Goal: Task Accomplishment & Management: Manage account settings

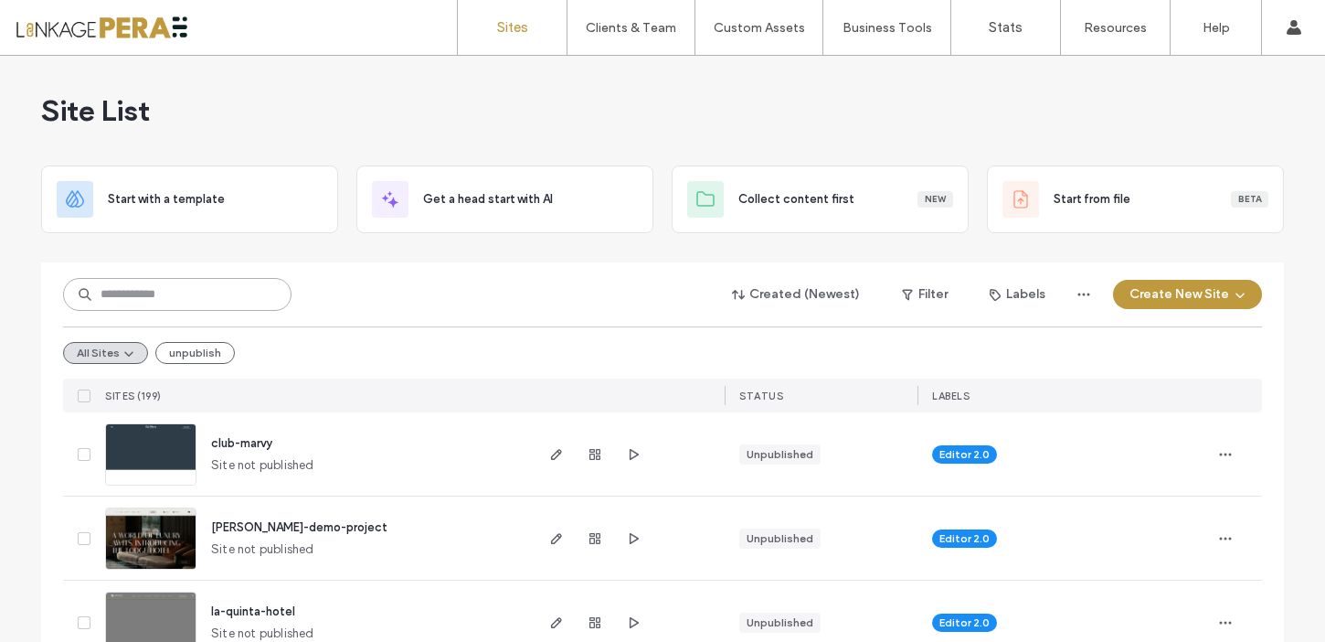
click at [136, 285] on input at bounding box center [177, 294] width 228 height 33
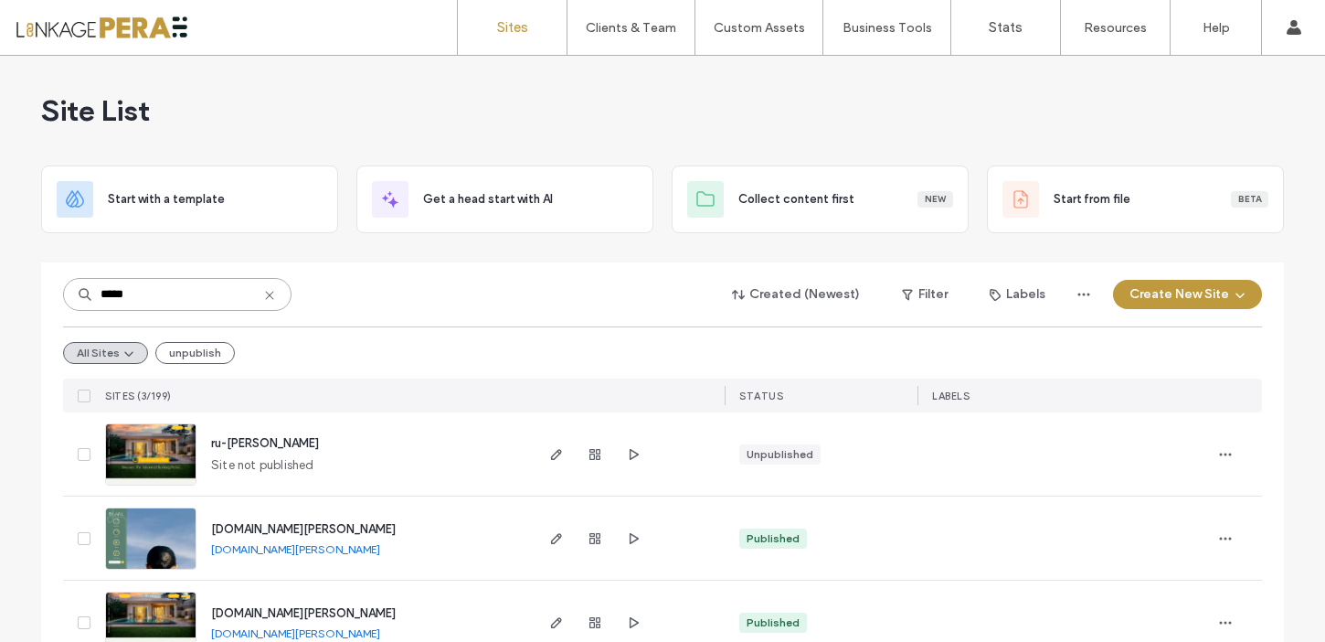
scroll to position [45, 0]
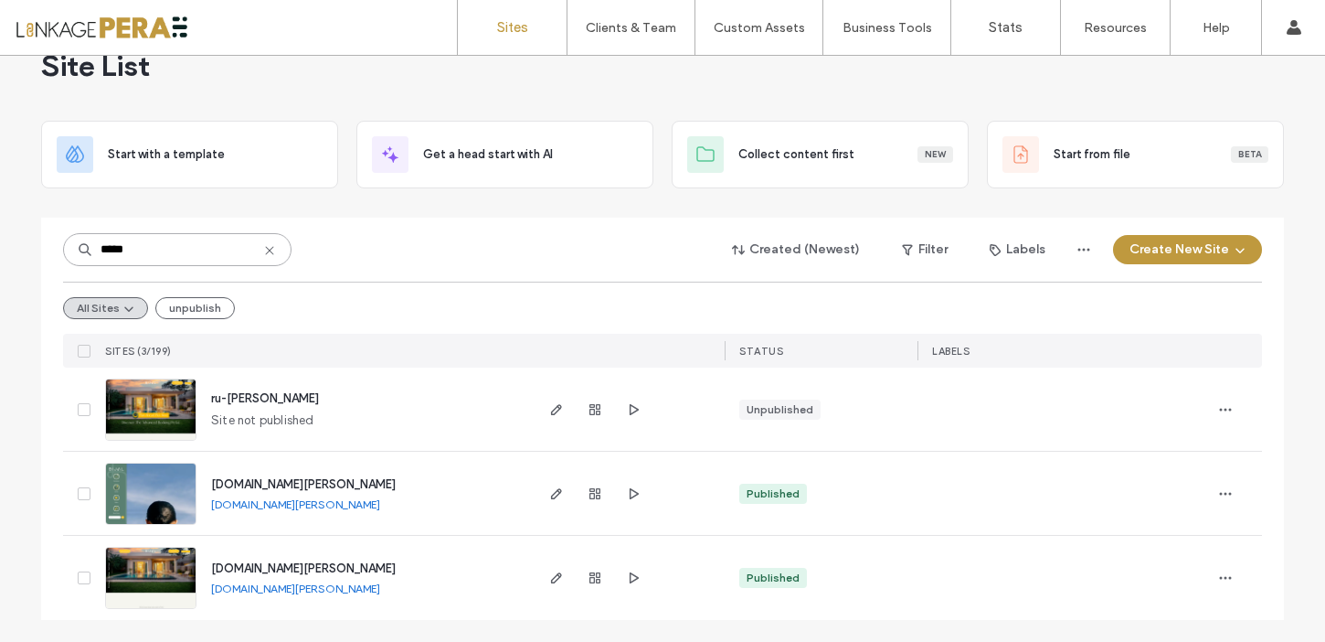
type input "*****"
click at [241, 567] on span "[DOMAIN_NAME][PERSON_NAME]" at bounding box center [303, 568] width 185 height 14
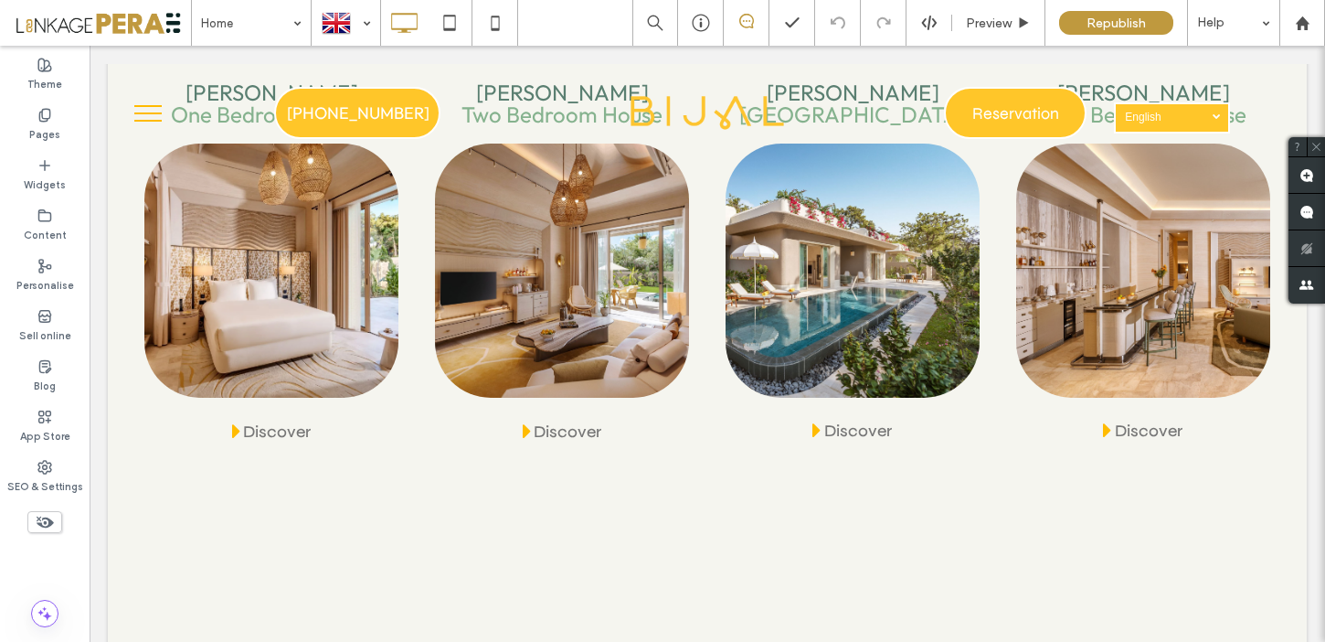
scroll to position [2692, 0]
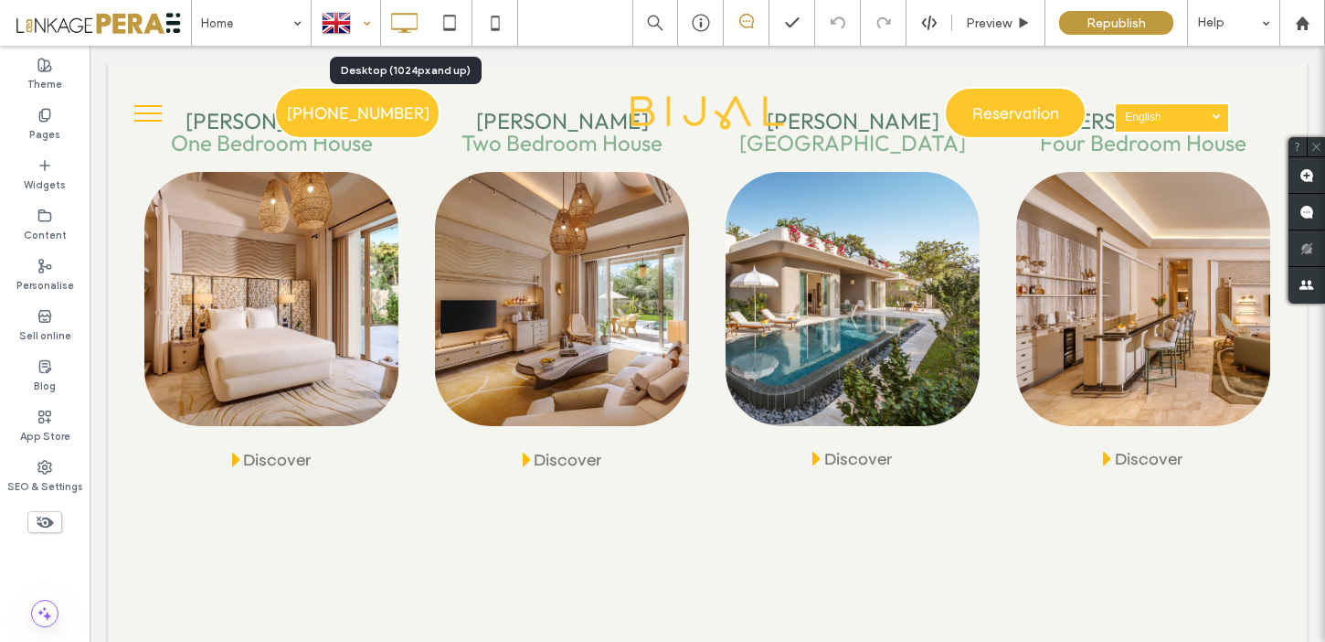
click at [345, 6] on div at bounding box center [346, 23] width 67 height 44
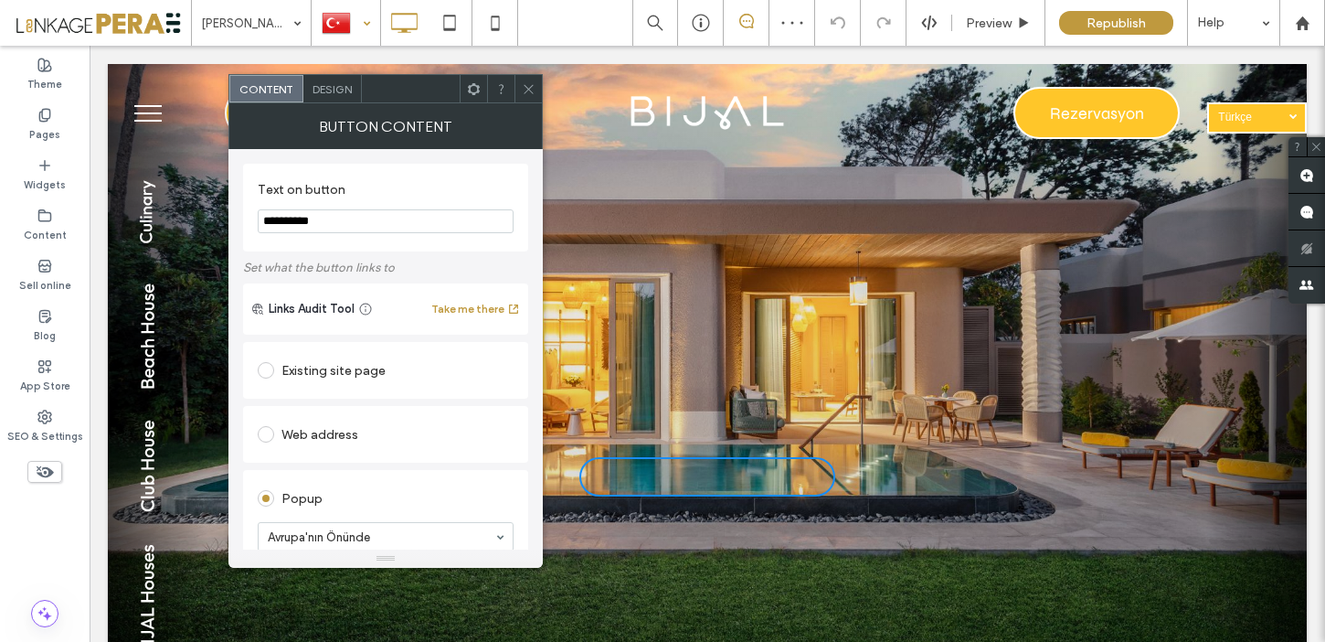
scroll to position [19, 0]
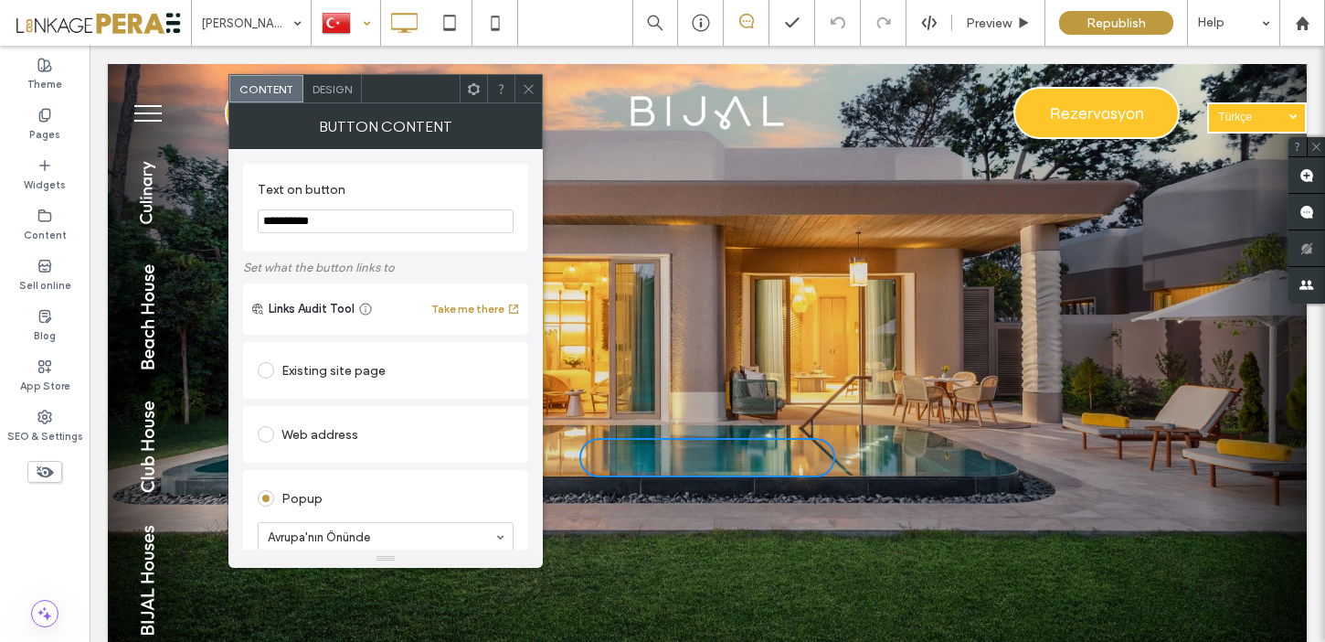
click at [524, 87] on icon at bounding box center [529, 89] width 14 height 14
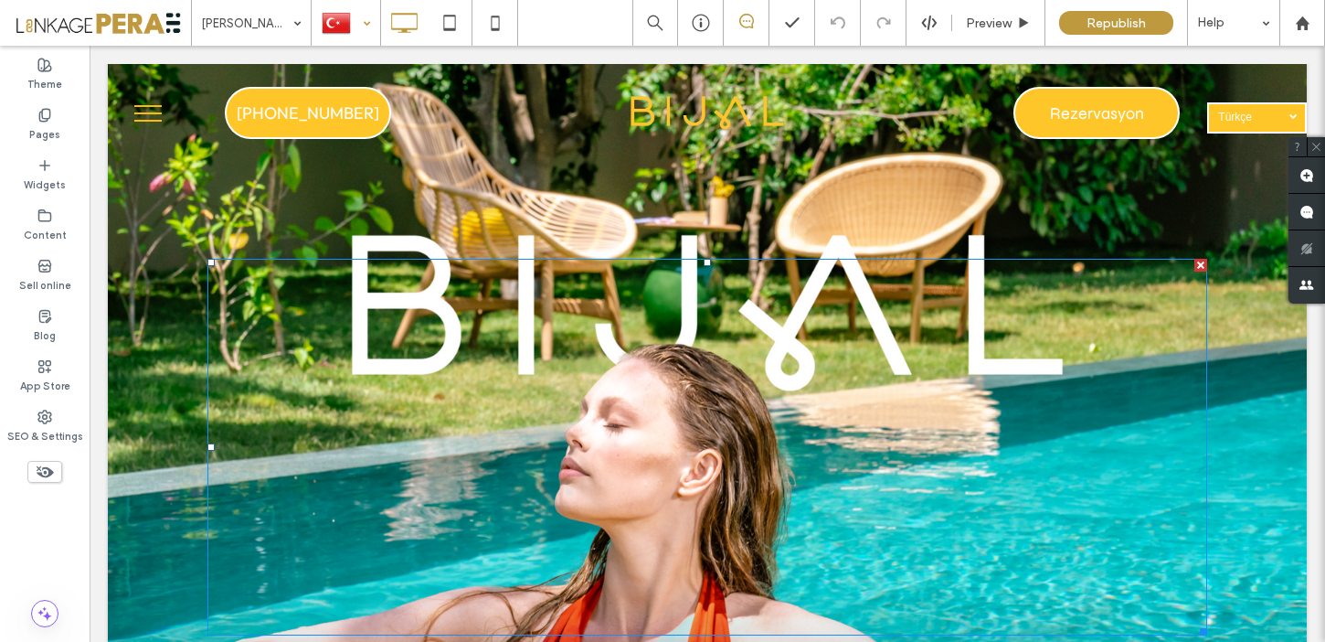
scroll to position [1493, 0]
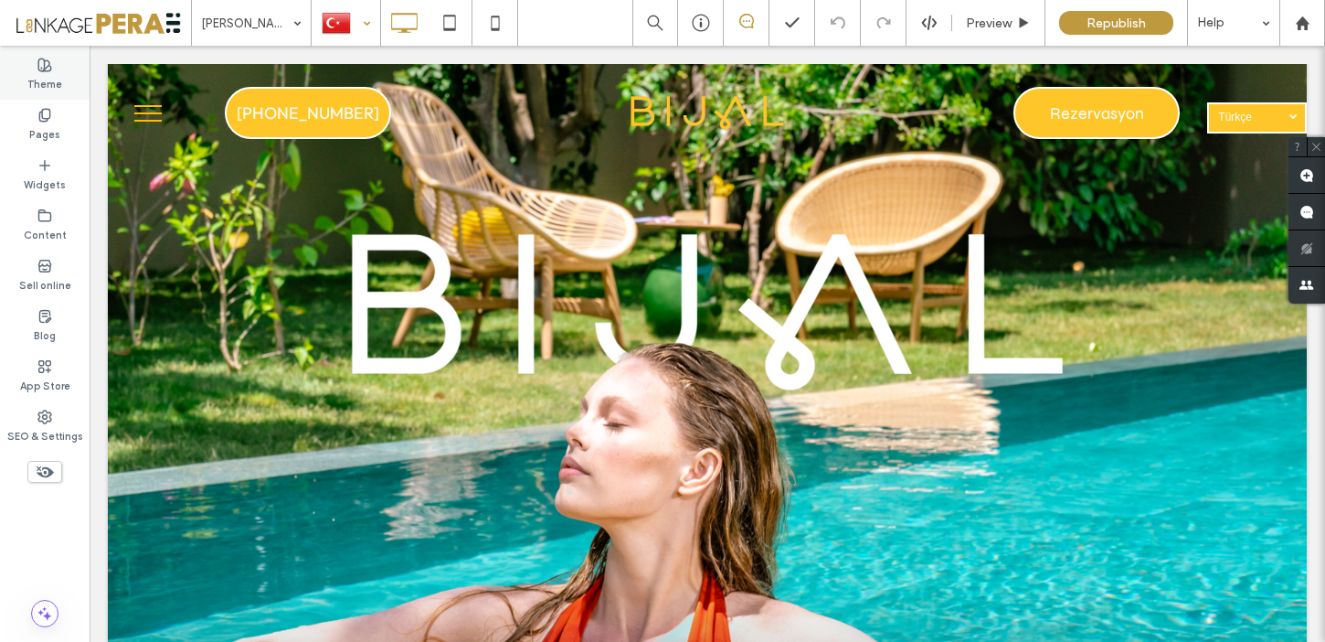
click at [51, 98] on div "Theme" at bounding box center [45, 74] width 90 height 50
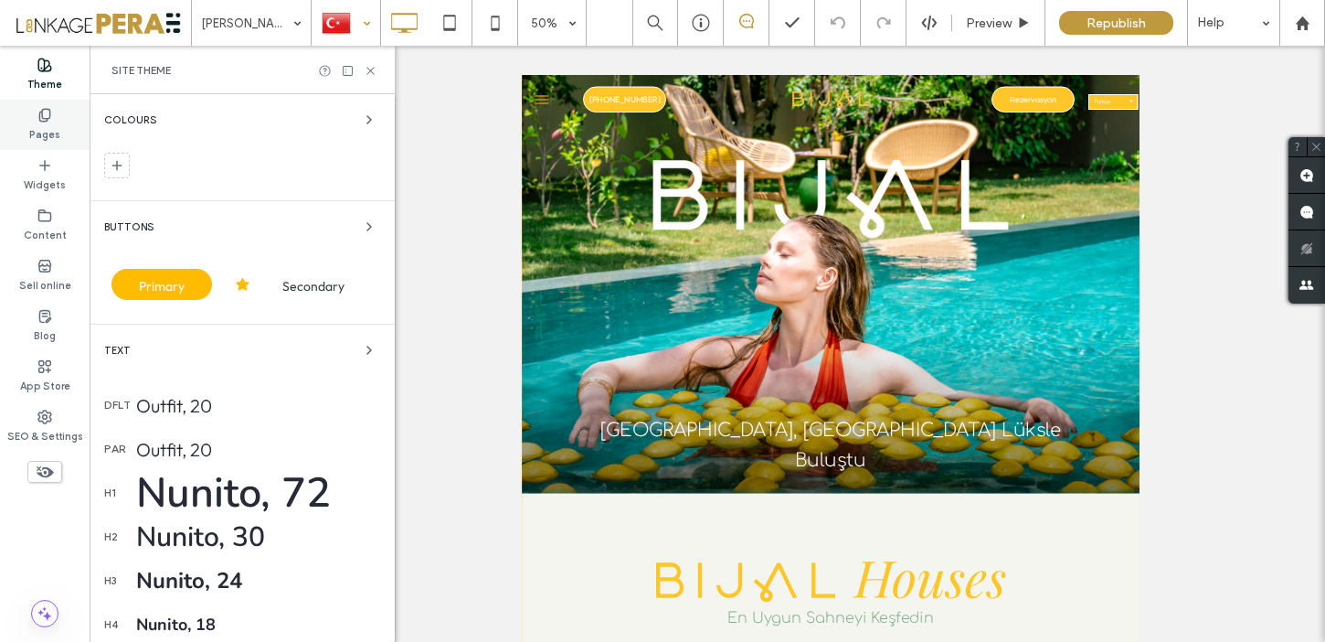
click at [50, 122] on icon at bounding box center [44, 115] width 15 height 15
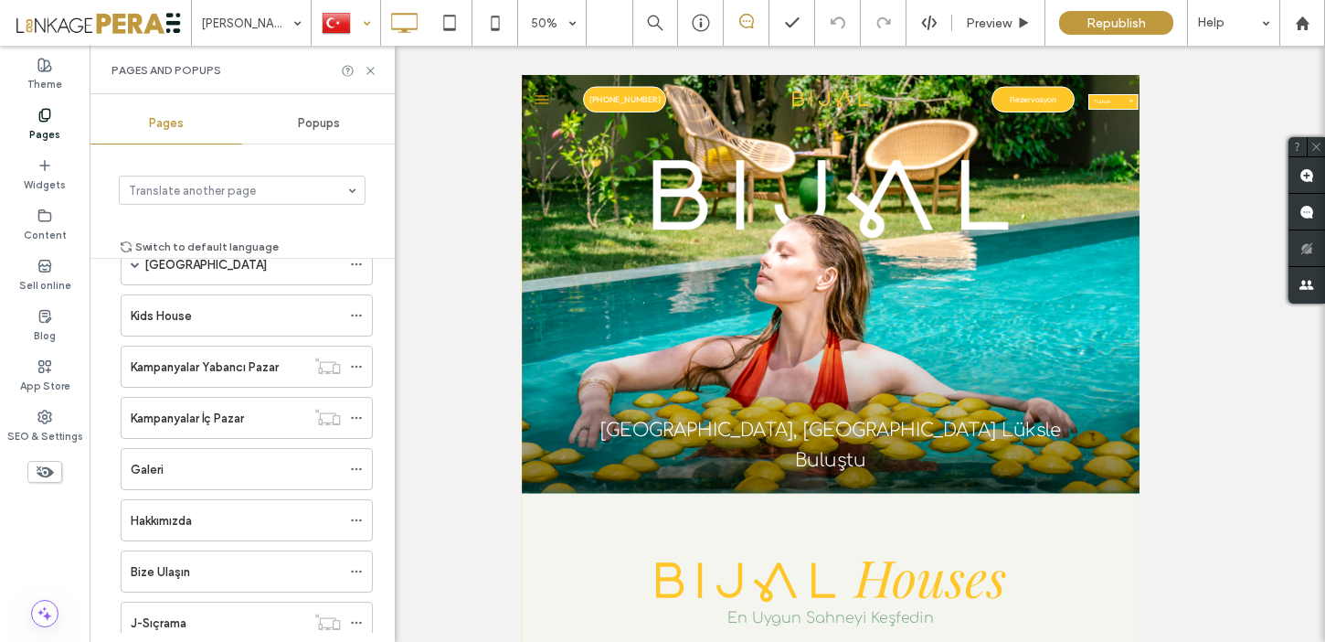
scroll to position [309, 0]
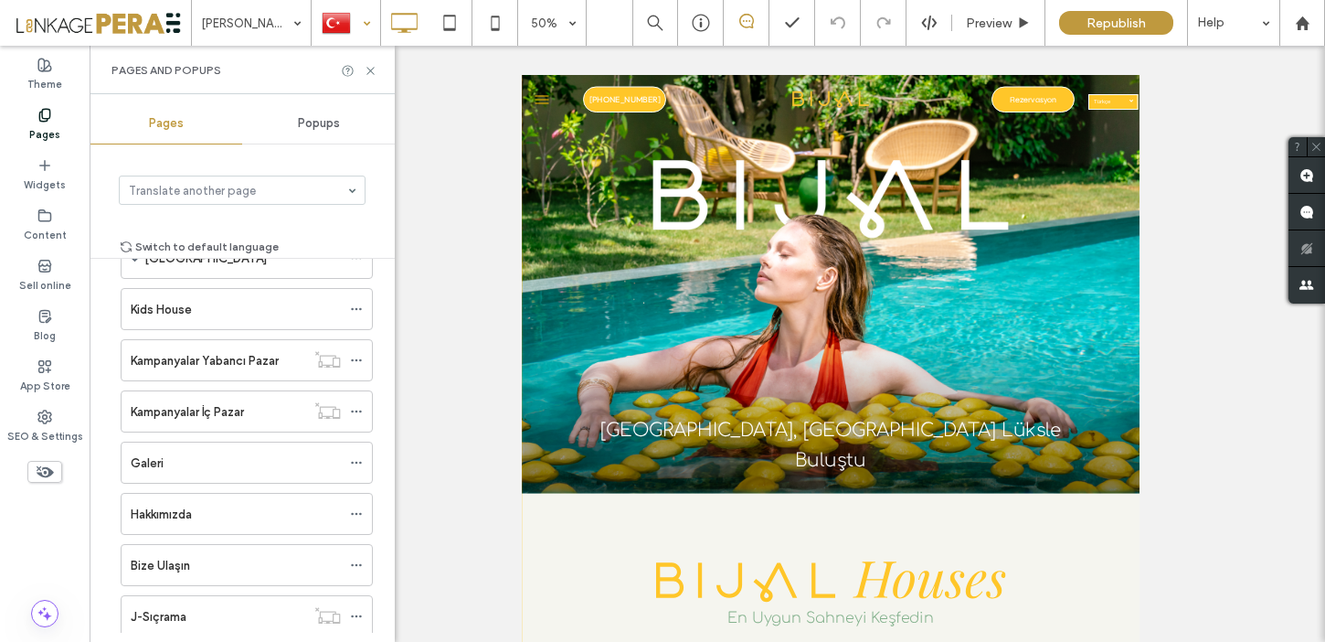
click at [209, 501] on div "Hakkımızda" at bounding box center [236, 514] width 210 height 40
click at [369, 71] on div "Hakkımızda 50% Preview Republish Help Site Comments Site Comments Automate new …" at bounding box center [662, 321] width 1325 height 642
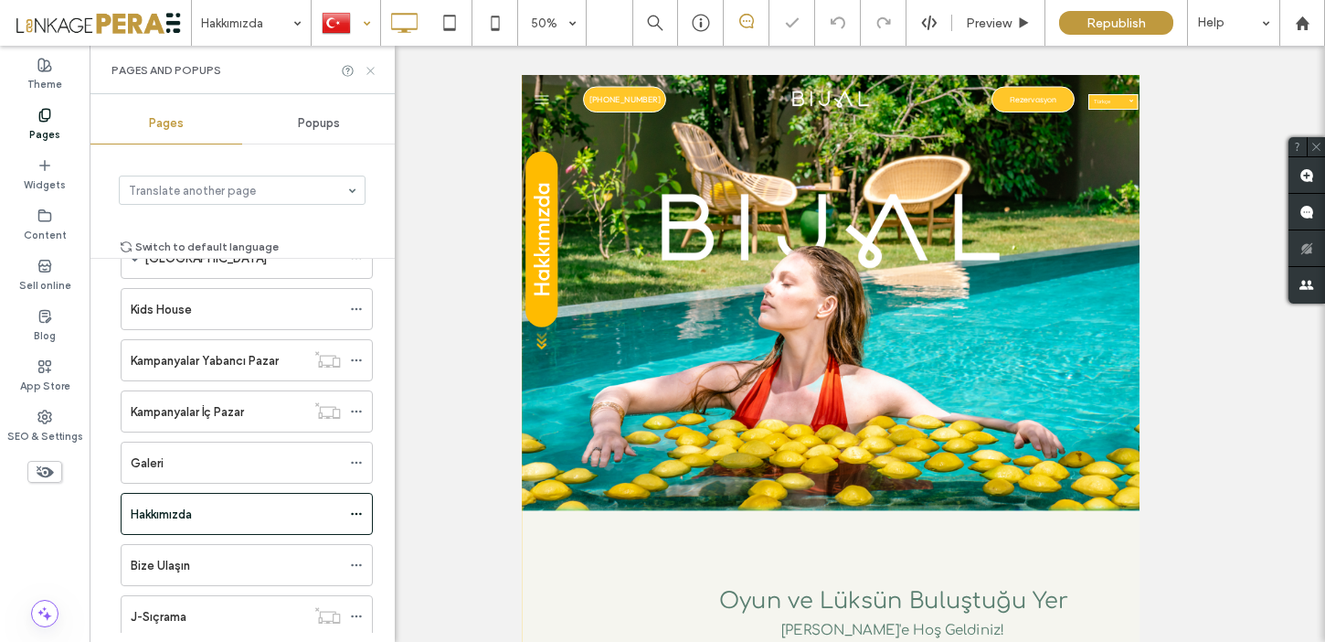
click at [373, 76] on icon at bounding box center [371, 71] width 14 height 14
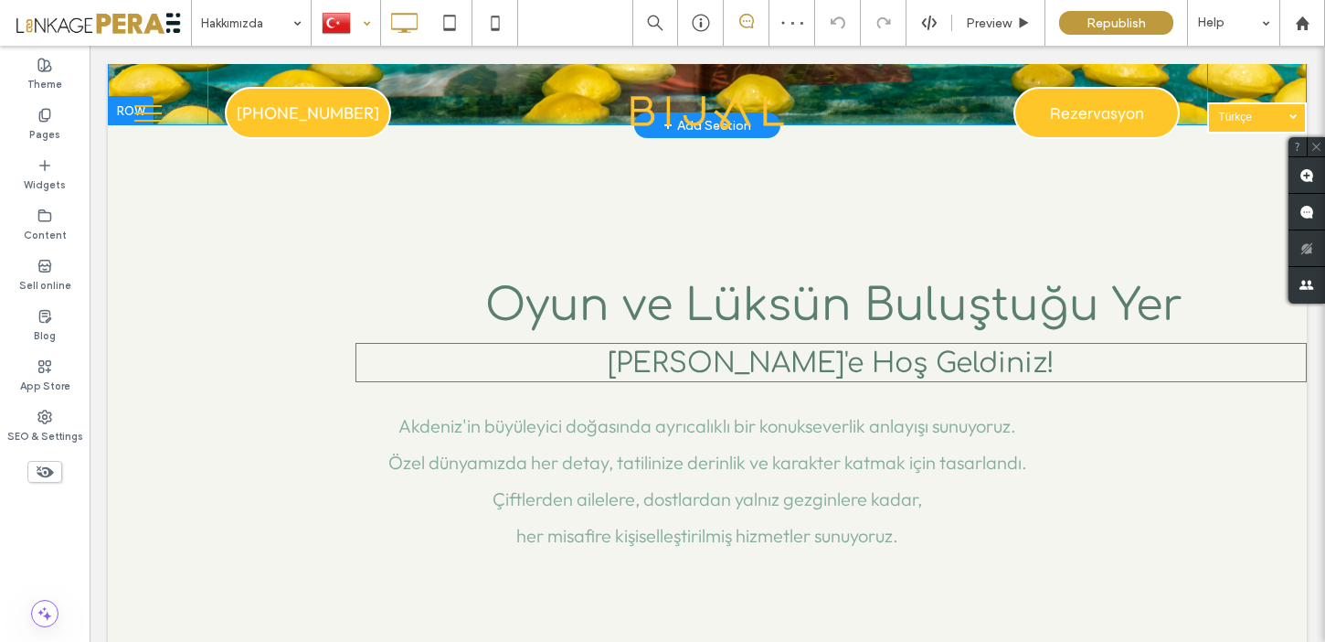
scroll to position [848, 0]
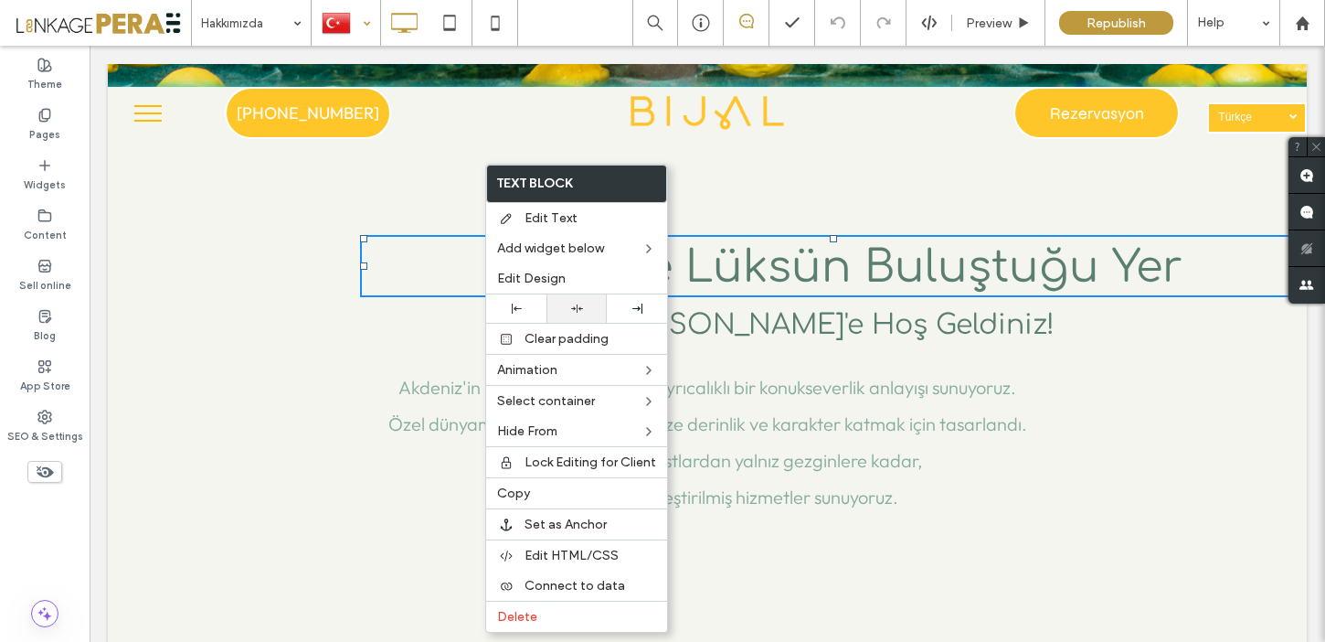
click at [564, 317] on div at bounding box center [577, 308] width 60 height 28
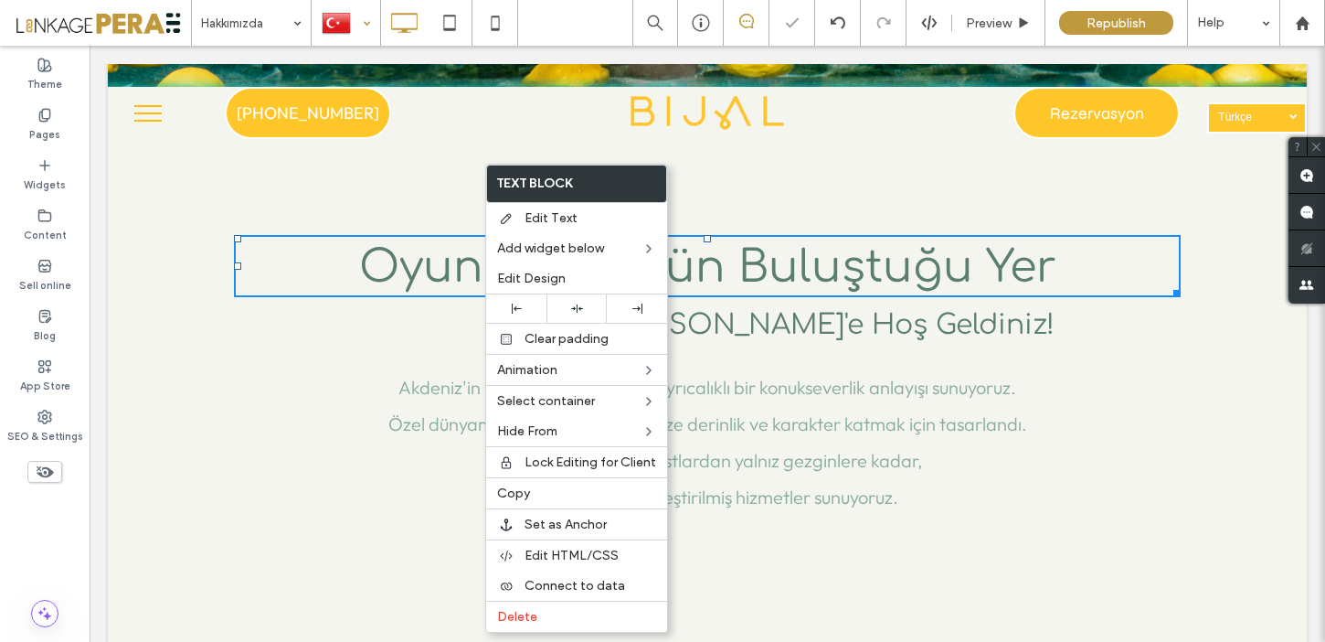
click at [739, 338] on span "[PERSON_NAME]'e Hoş Geldiniz!" at bounding box center [831, 325] width 447 height 30
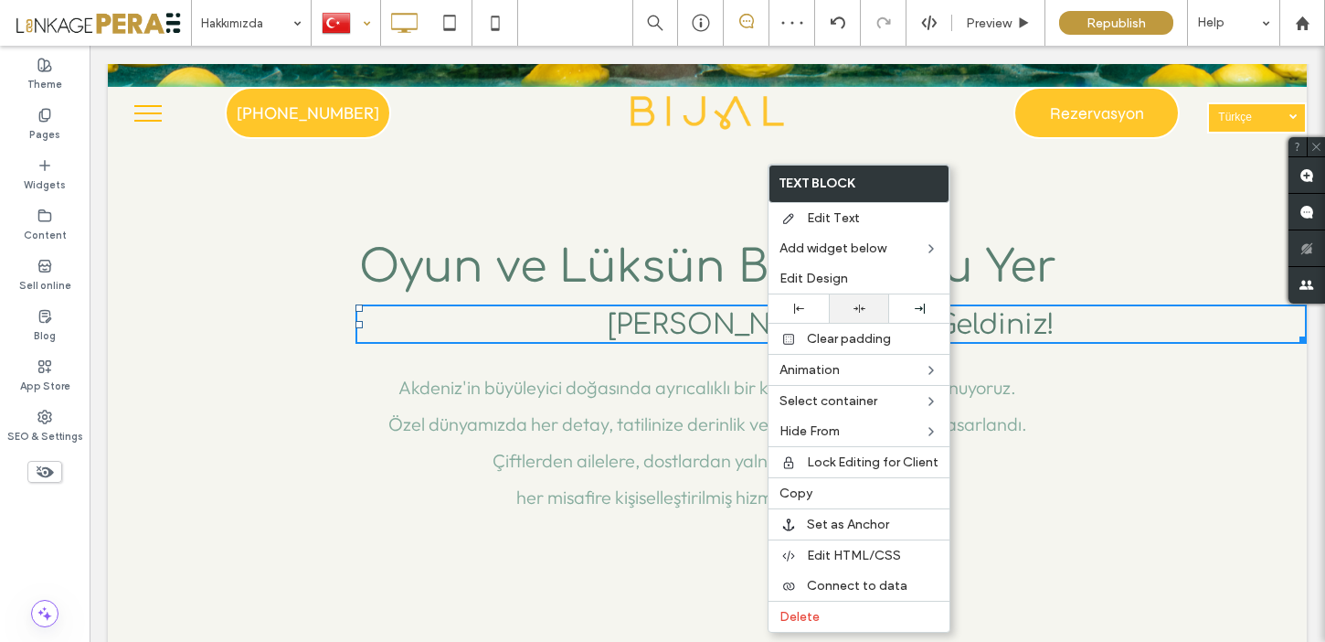
click at [855, 308] on use at bounding box center [860, 308] width 12 height 8
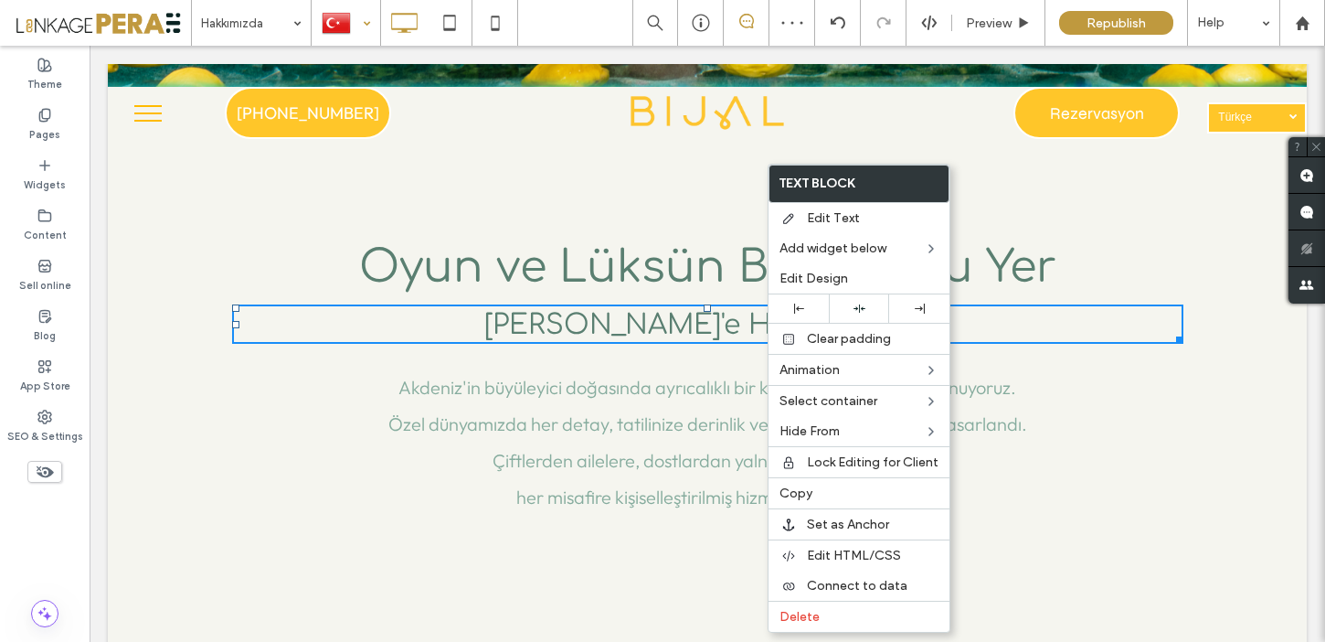
click at [641, 424] on span "Özel dünyamızda her detay, tatilinize derinlik ve karakter katmak için tasarlan…" at bounding box center [707, 423] width 639 height 23
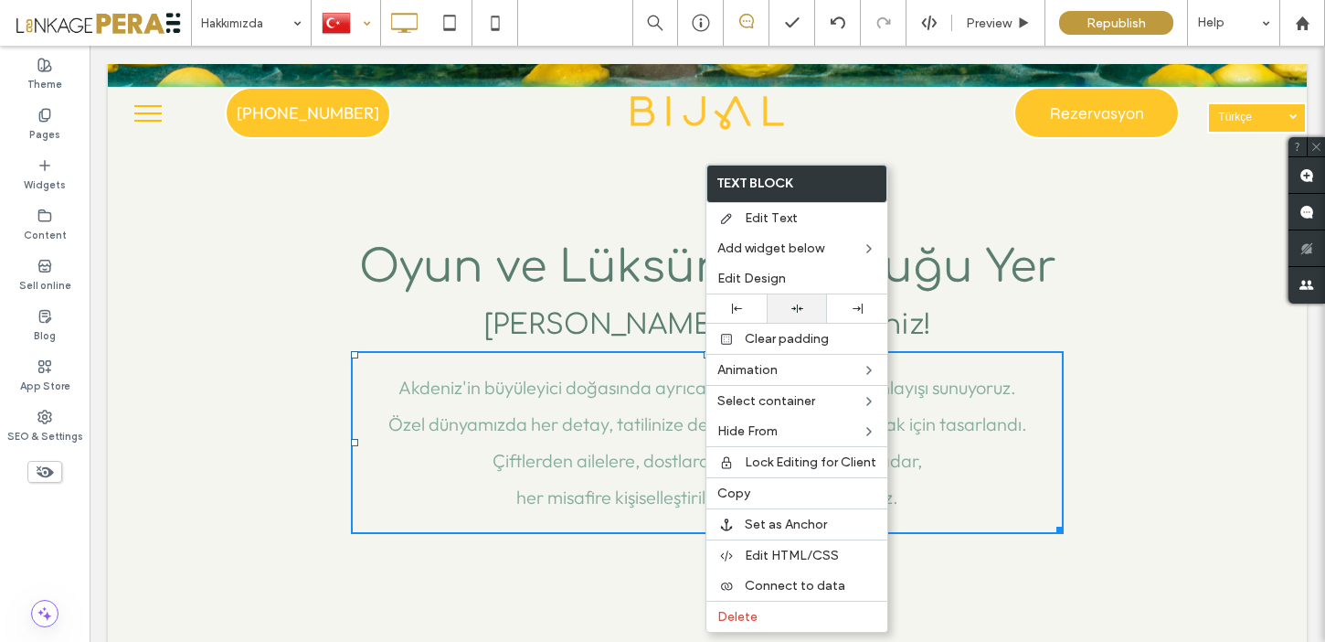
click at [802, 313] on icon at bounding box center [797, 309] width 12 height 12
click at [606, 189] on div "HOME GALLERY BOOK LOCATION OFFERS Oyun ve Lüksün Buluştuğu Yer BIJAL'e Hoş Geld…" at bounding box center [707, 411] width 1199 height 649
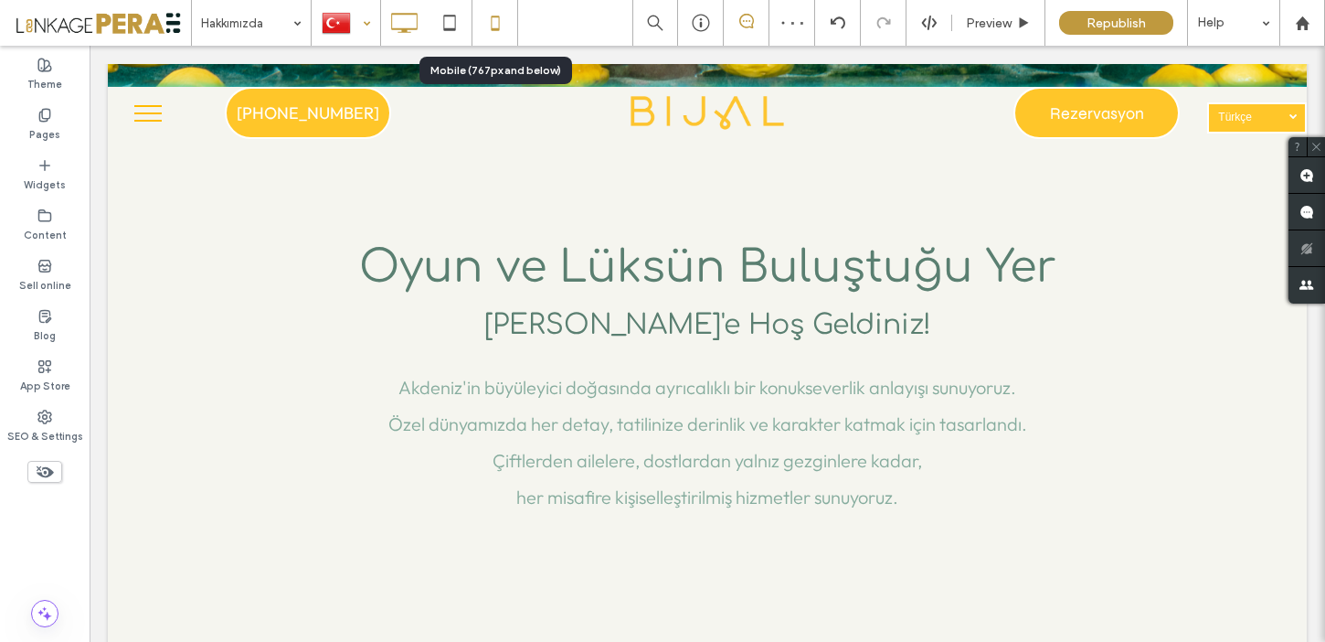
click at [496, 21] on icon at bounding box center [495, 23] width 37 height 37
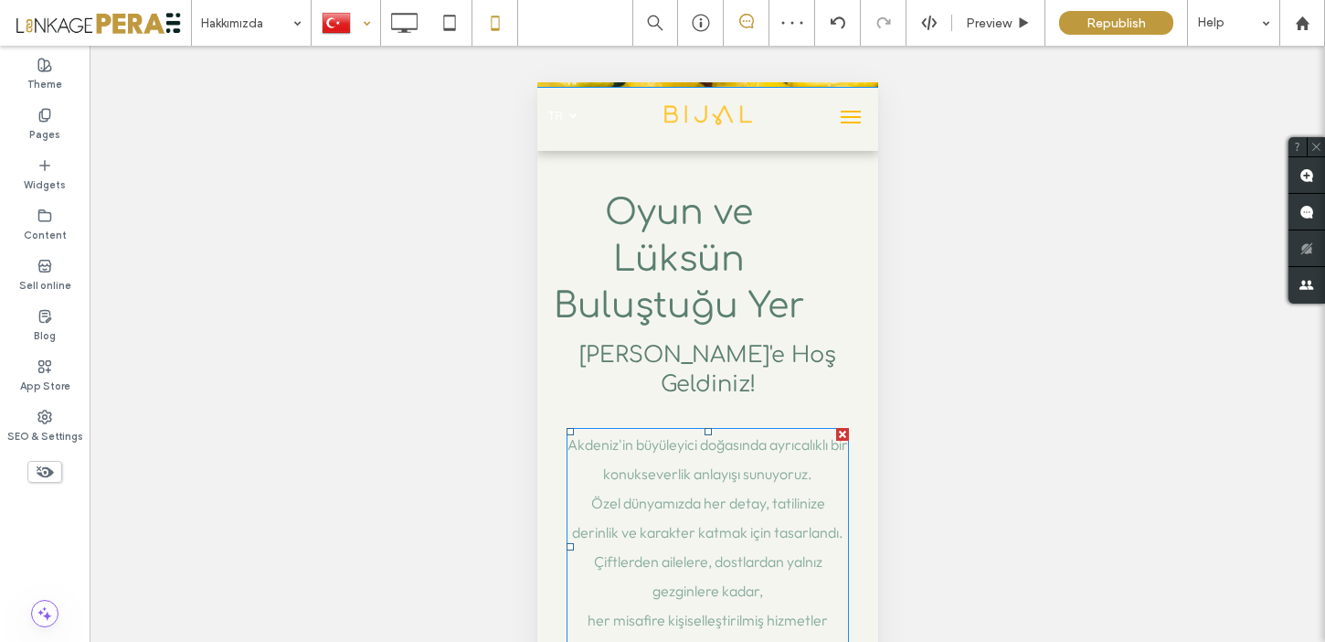
scroll to position [578, 0]
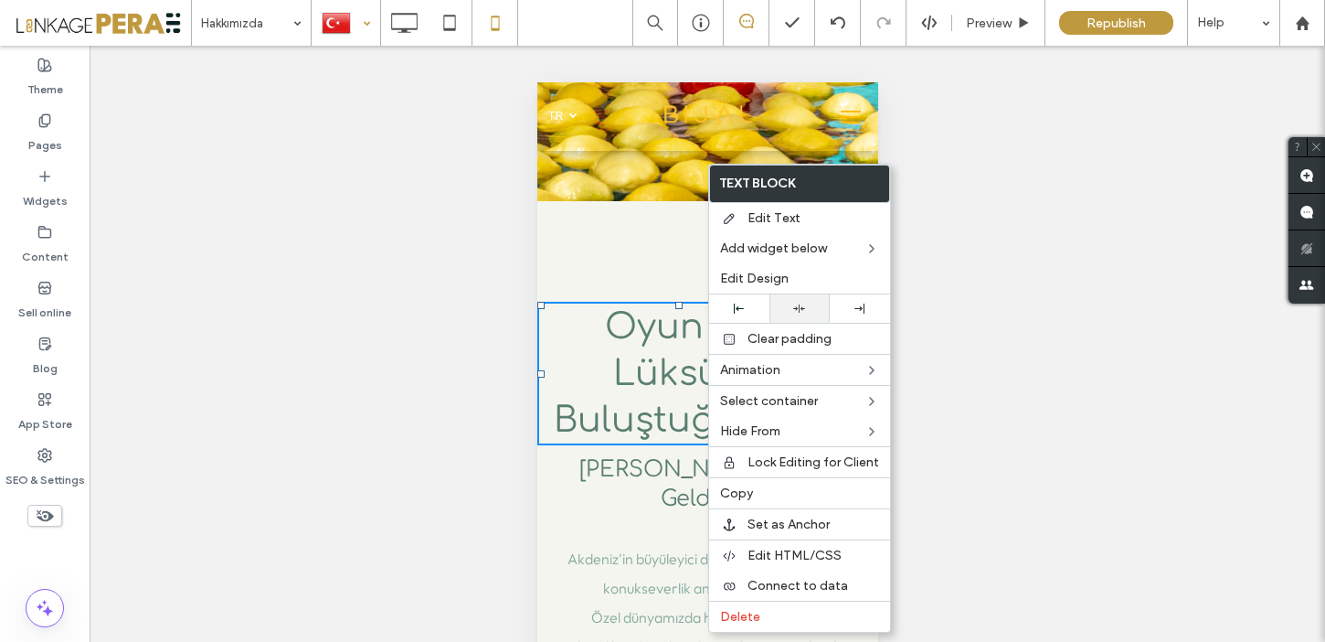
click at [802, 313] on div at bounding box center [800, 308] width 60 height 28
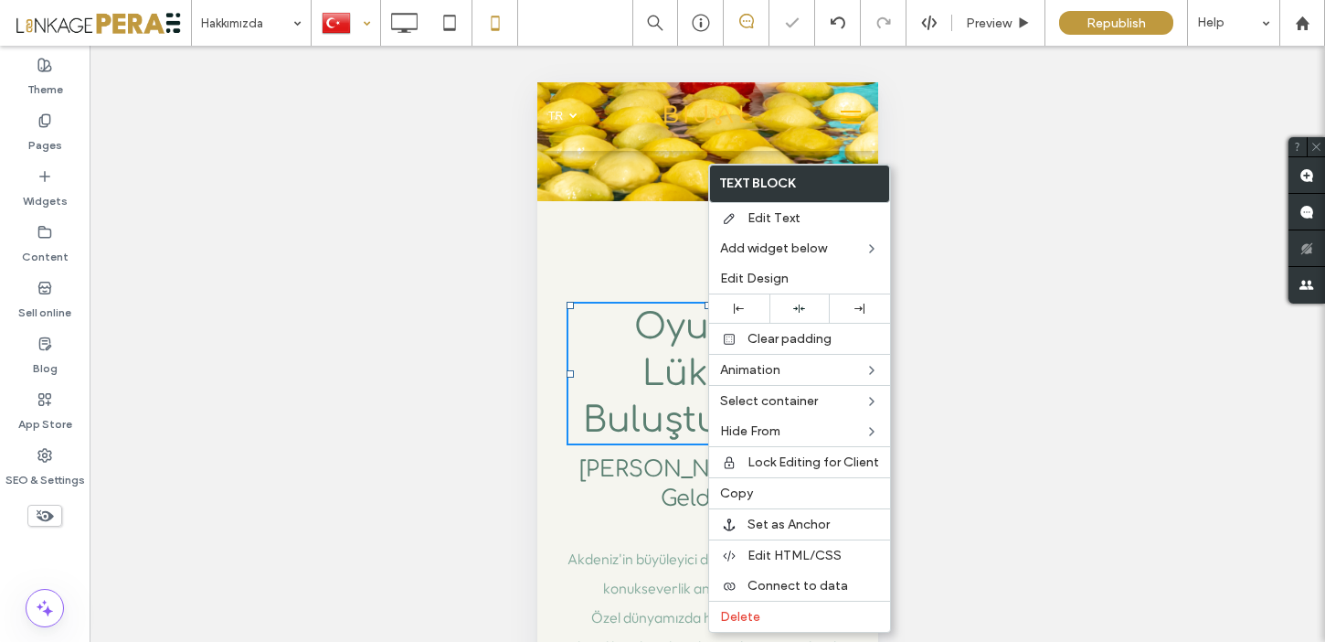
click at [637, 259] on div "HOME GALLERY BOOK LOCATION OFFERS Oyun ve Lüksün Buluştuğu Yer BIJAL'e Hoş Geld…" at bounding box center [706, 561] width 341 height 692
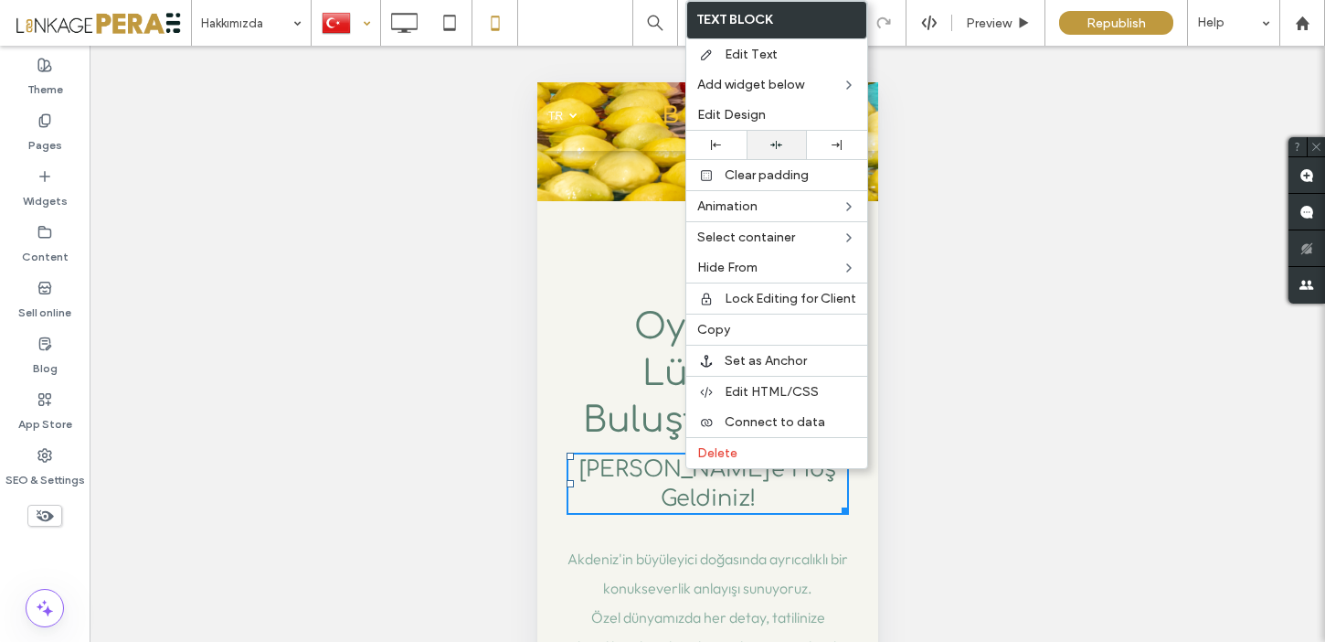
click at [782, 153] on div at bounding box center [777, 145] width 60 height 28
click at [602, 238] on div "HOME GALLERY BOOK LOCATION OFFERS Oyun ve Lüksün Buluştuğu Yer BIJAL'e Hoş Geld…" at bounding box center [706, 561] width 341 height 692
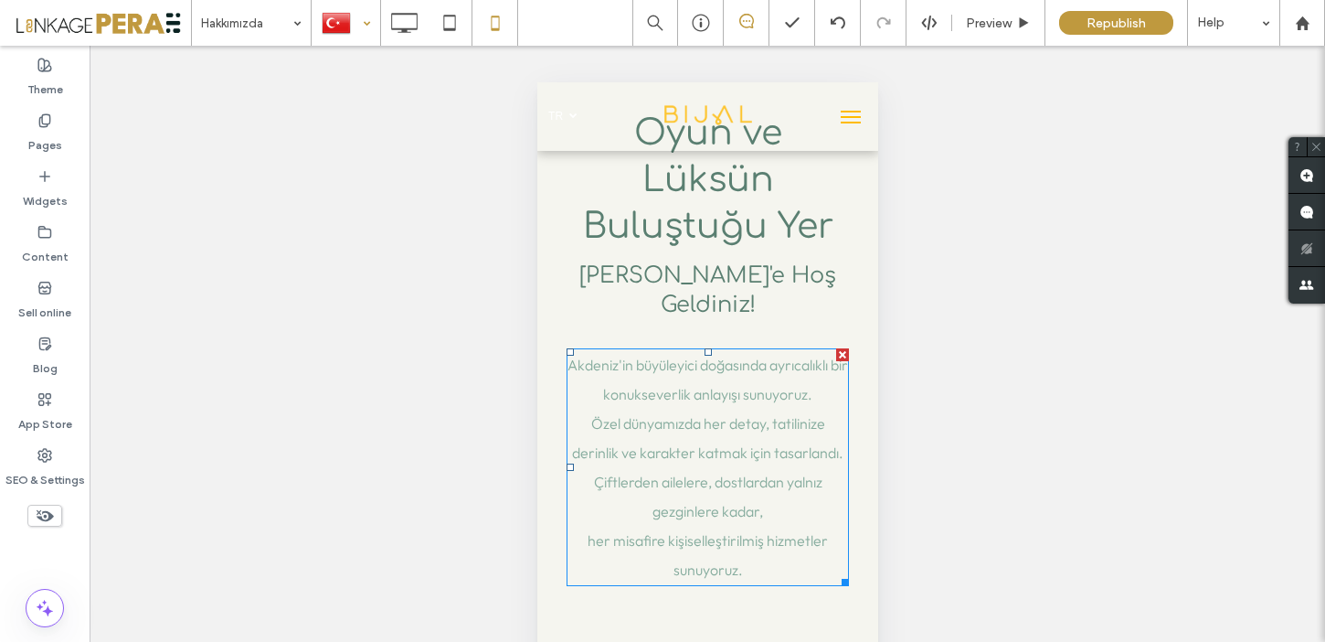
scroll to position [775, 0]
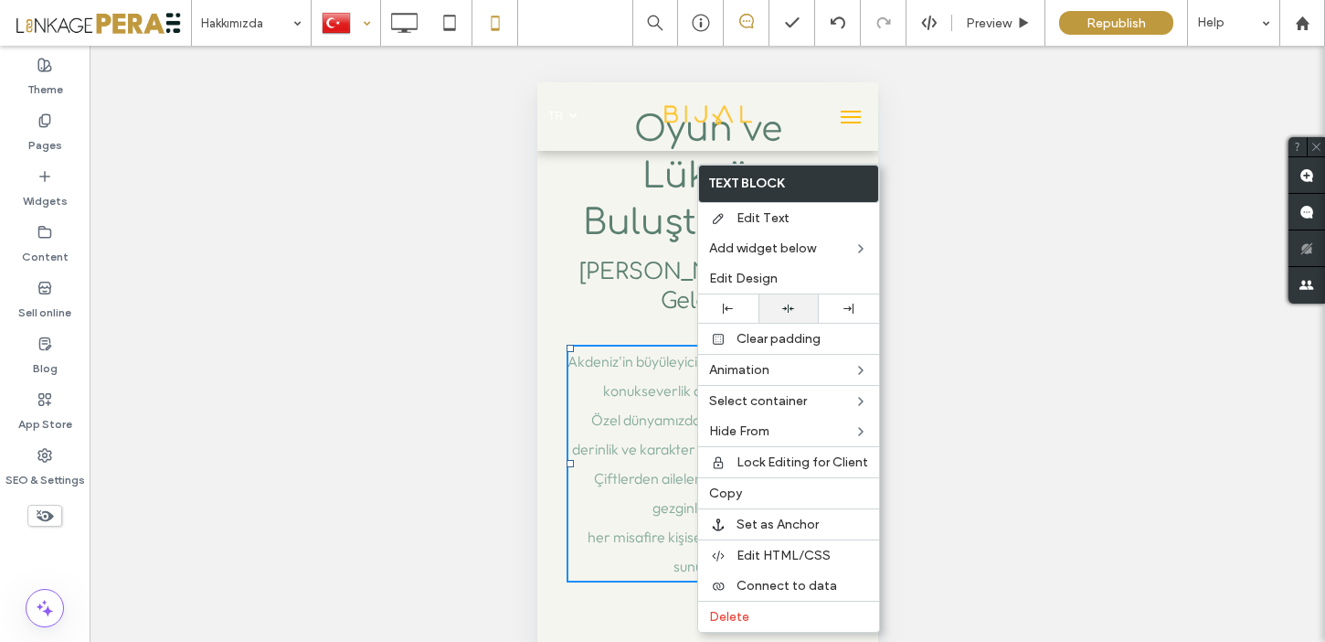
click at [787, 312] on use at bounding box center [788, 308] width 12 height 8
click at [557, 276] on div "HOME GALLERY BOOK LOCATION OFFERS Oyun ve Lüksün Buluştuğu Yer BIJAL'e Hoş Geld…" at bounding box center [706, 363] width 341 height 692
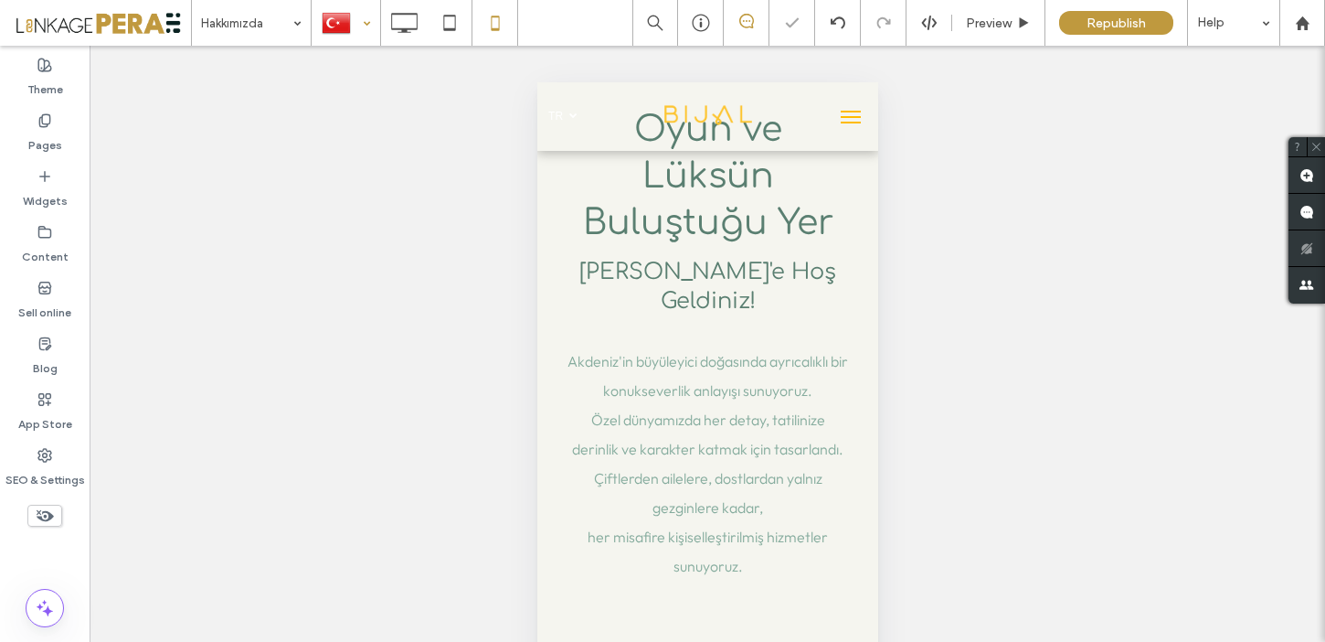
click at [1131, 34] on div "Republish" at bounding box center [1116, 23] width 114 height 46
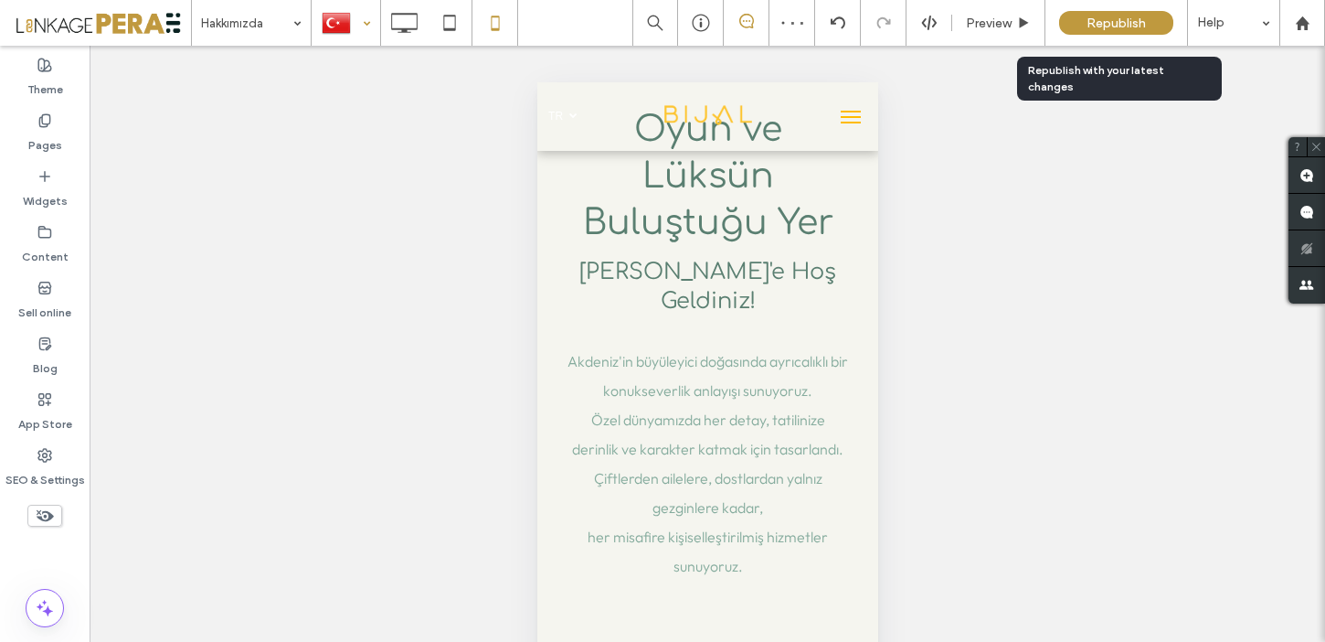
click at [1121, 18] on span "Republish" at bounding box center [1116, 24] width 59 height 16
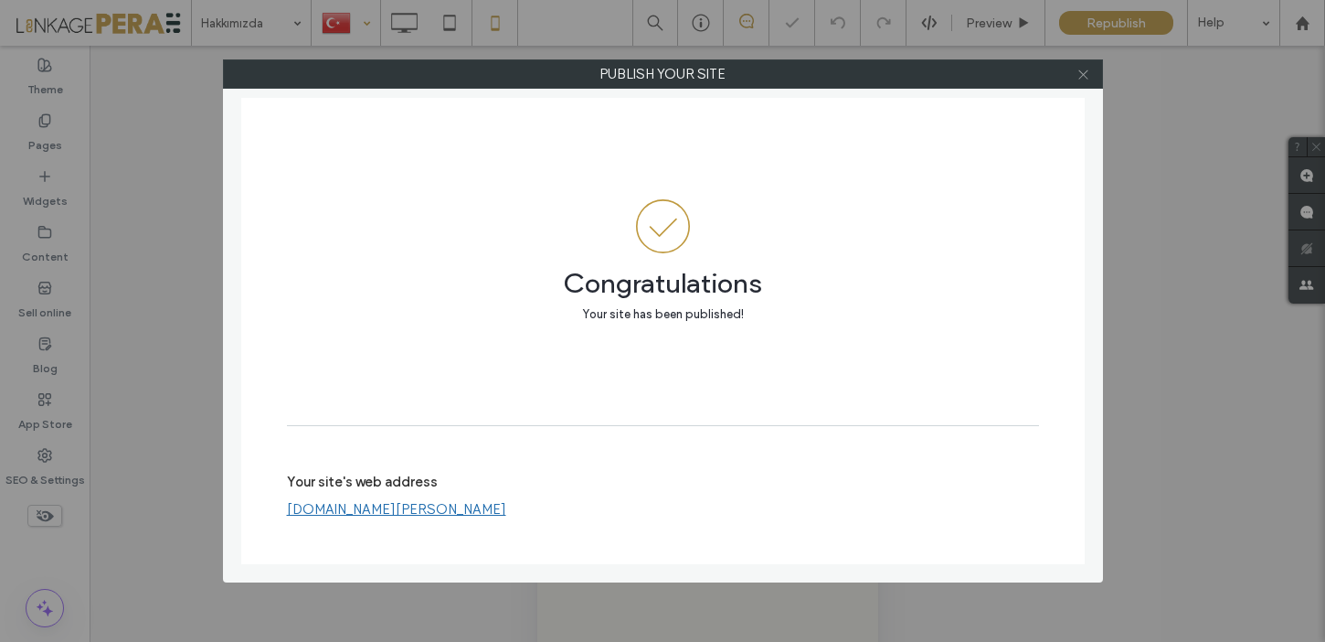
click at [1089, 78] on icon at bounding box center [1084, 75] width 14 height 14
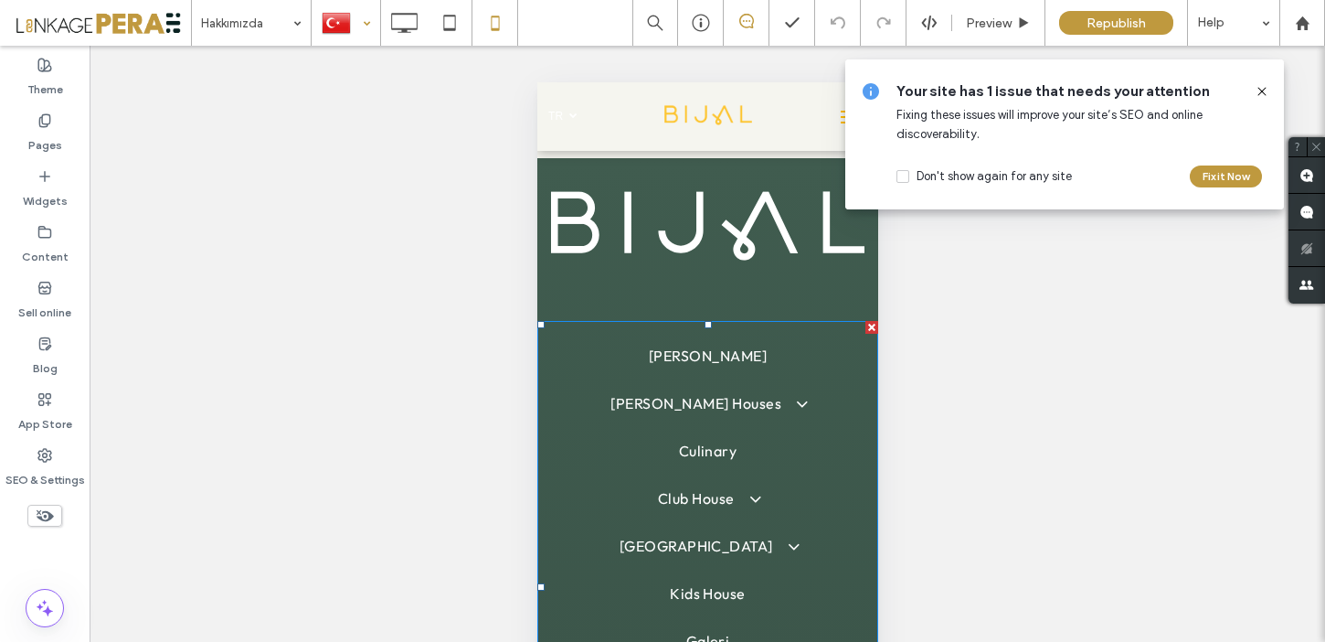
scroll to position [3716, 0]
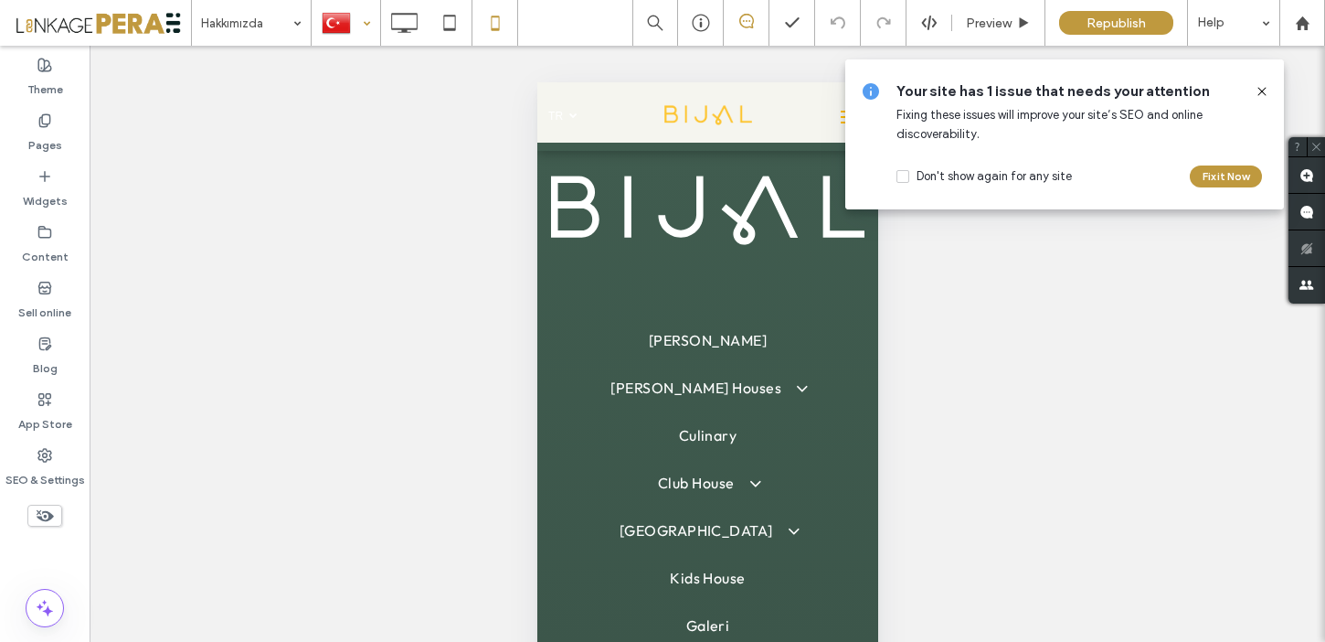
click at [1265, 89] on use at bounding box center [1262, 91] width 8 height 8
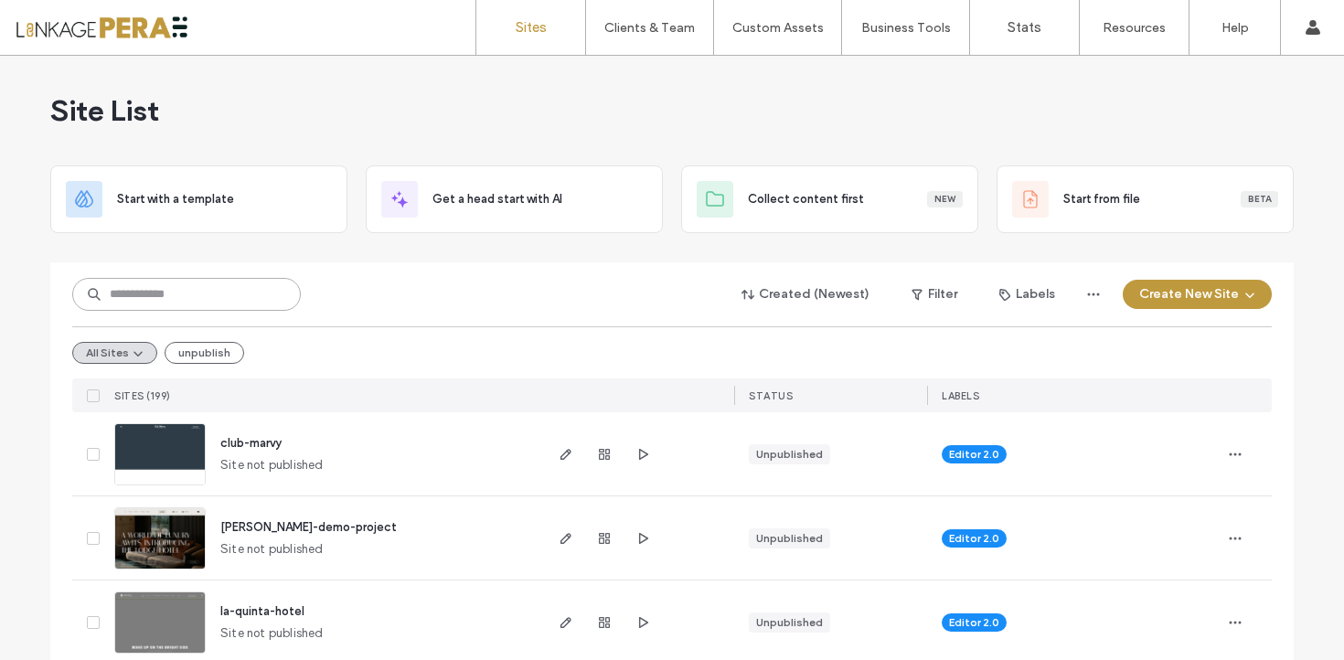
click at [228, 303] on input at bounding box center [186, 294] width 228 height 33
click at [632, 84] on link "Client Management" at bounding box center [688, 74] width 176 height 37
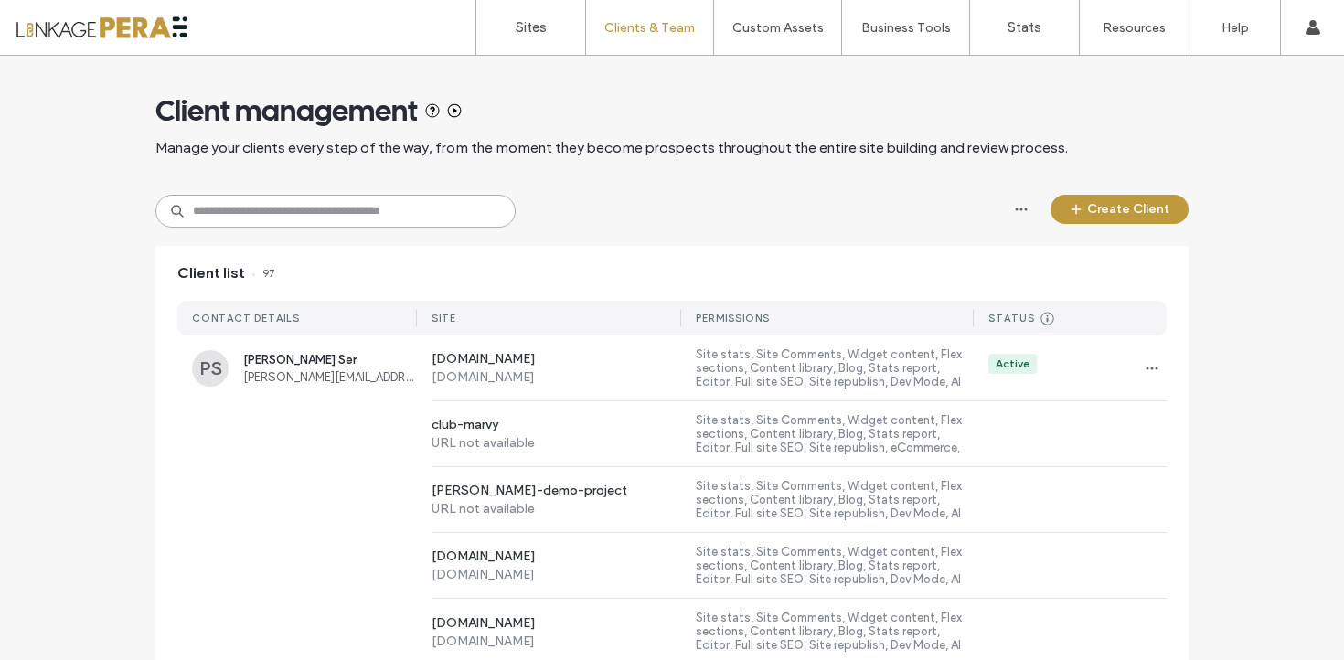
click at [363, 217] on input at bounding box center [335, 211] width 360 height 33
type input "*****"
click at [522, 403] on div "kalevera URL not available Site stats, Site Comments, Widget content, Flex sect…" at bounding box center [791, 433] width 749 height 65
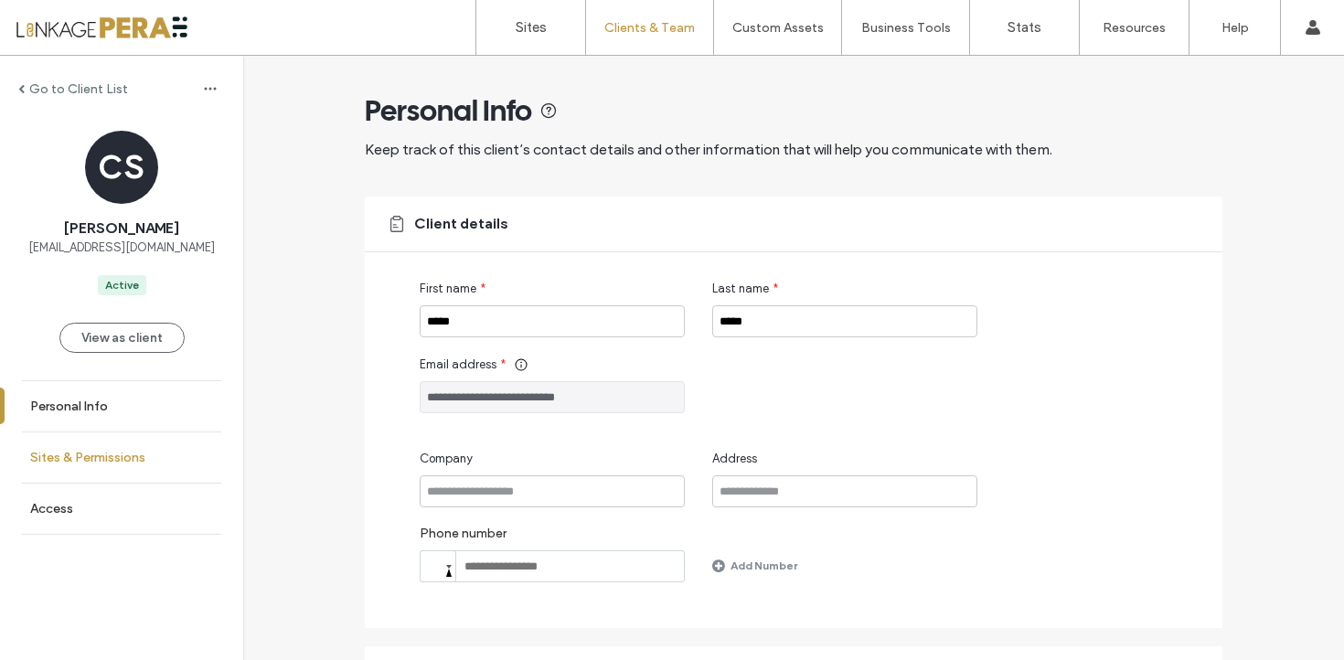
click at [144, 463] on label "Sites & Permissions" at bounding box center [87, 458] width 115 height 16
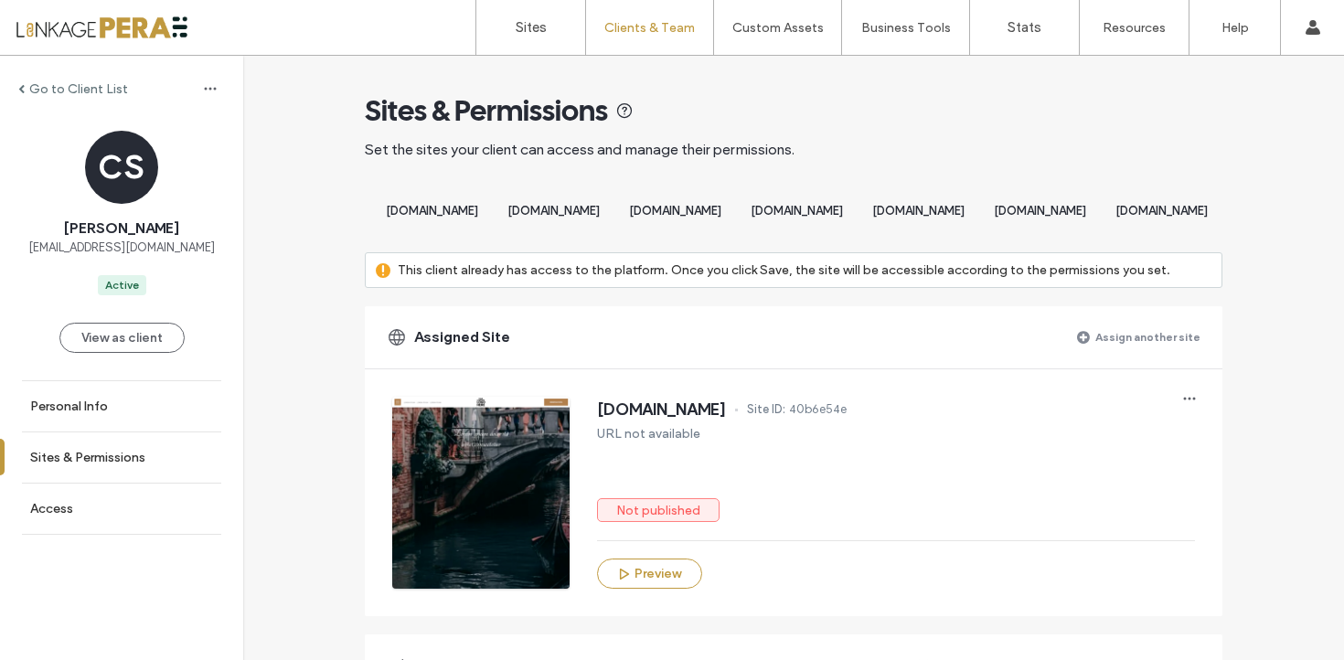
scroll to position [0, 12920]
click at [736, 203] on div "www.aforiathermal.com" at bounding box center [797, 213] width 122 height 34
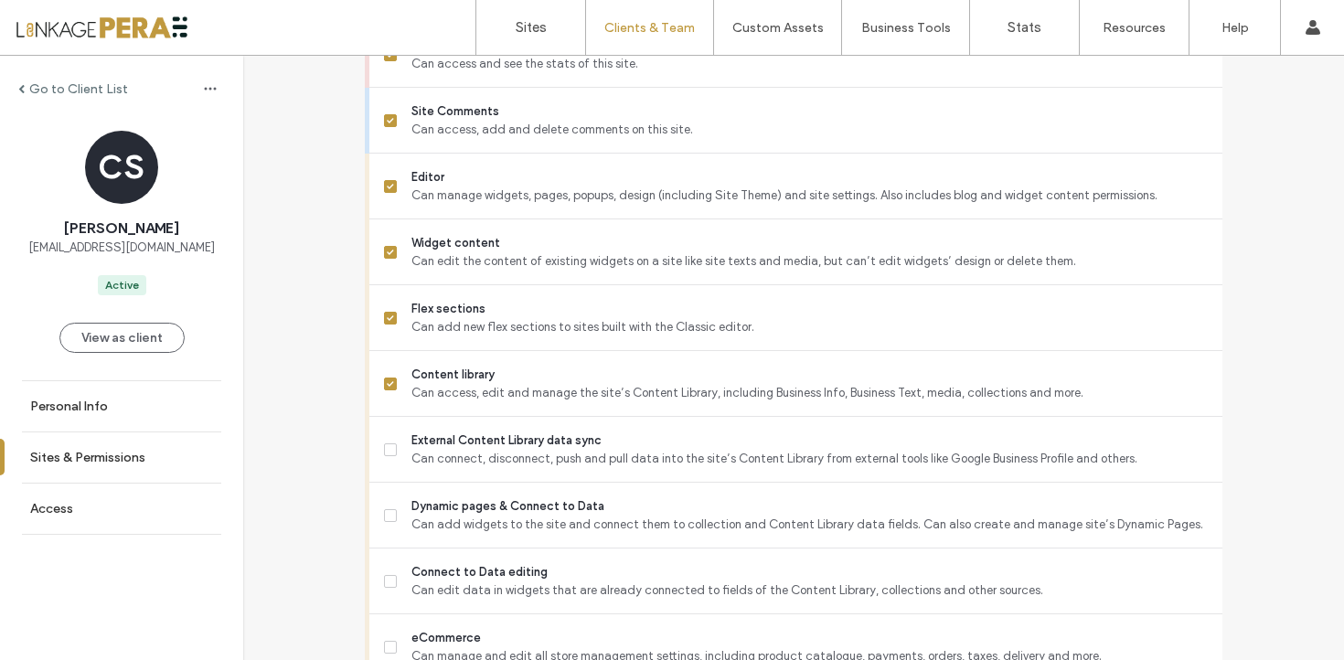
scroll to position [1021, 0]
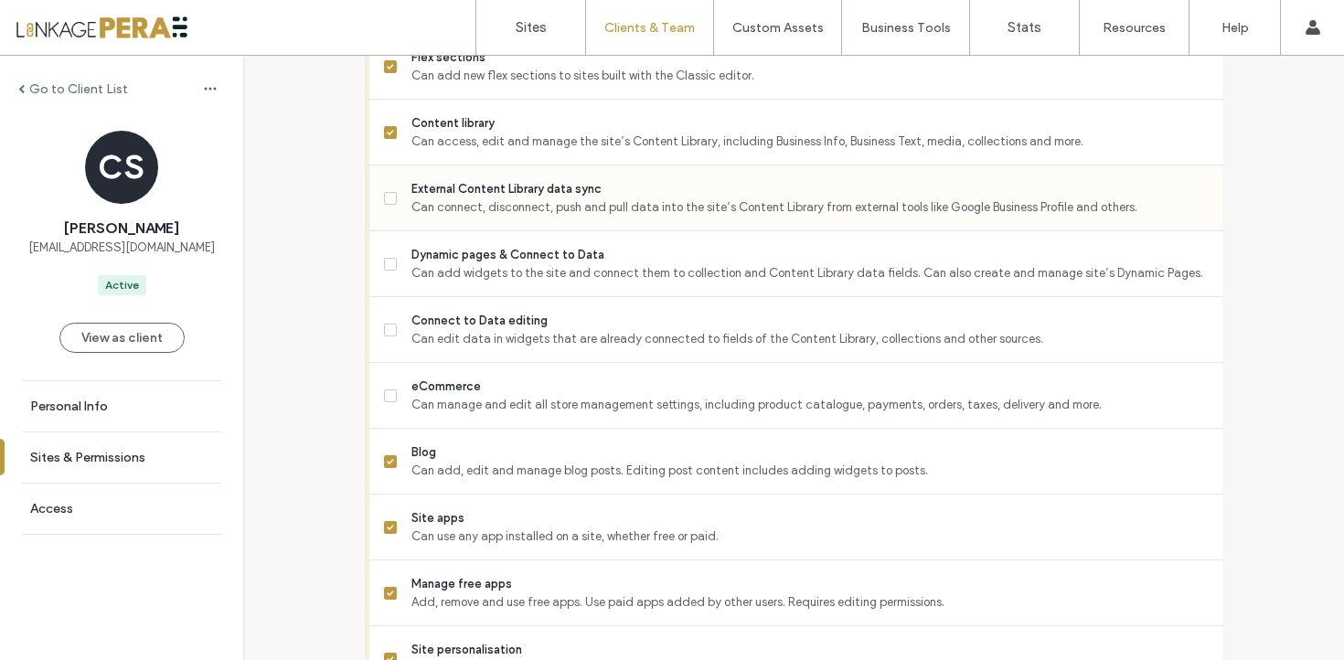
click at [558, 217] on span "Can connect, disconnect, push and pull data into the site’s Content Library fro…" at bounding box center [809, 207] width 796 height 18
click at [544, 296] on div "Dynamic pages & Connect to Data Can add widgets to the site and connect them to…" at bounding box center [803, 263] width 838 height 65
click at [544, 330] on span "Connect to Data editing" at bounding box center [809, 321] width 796 height 18
click at [544, 392] on div "eCommerce Can manage and edit all store management settings, including product …" at bounding box center [803, 395] width 838 height 65
click at [564, 280] on span "Can add widgets to the site and connect them to collection and Content Library …" at bounding box center [809, 273] width 796 height 18
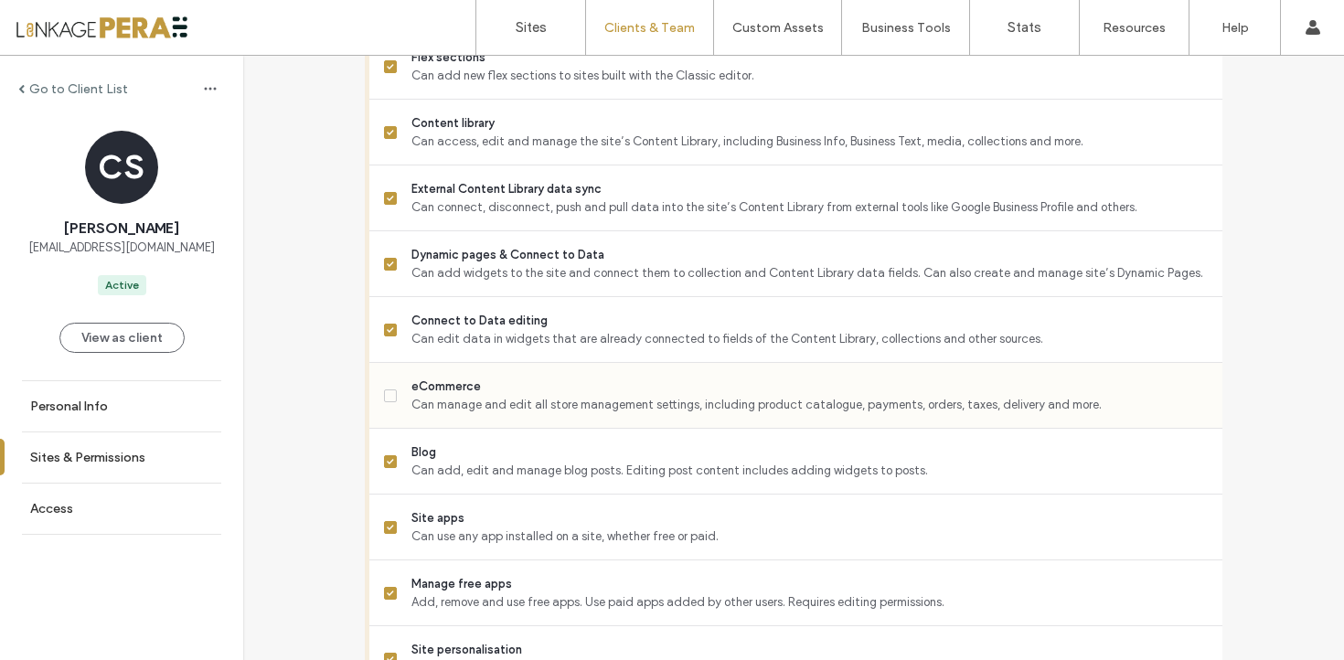
click at [522, 396] on span "eCommerce" at bounding box center [809, 386] width 796 height 18
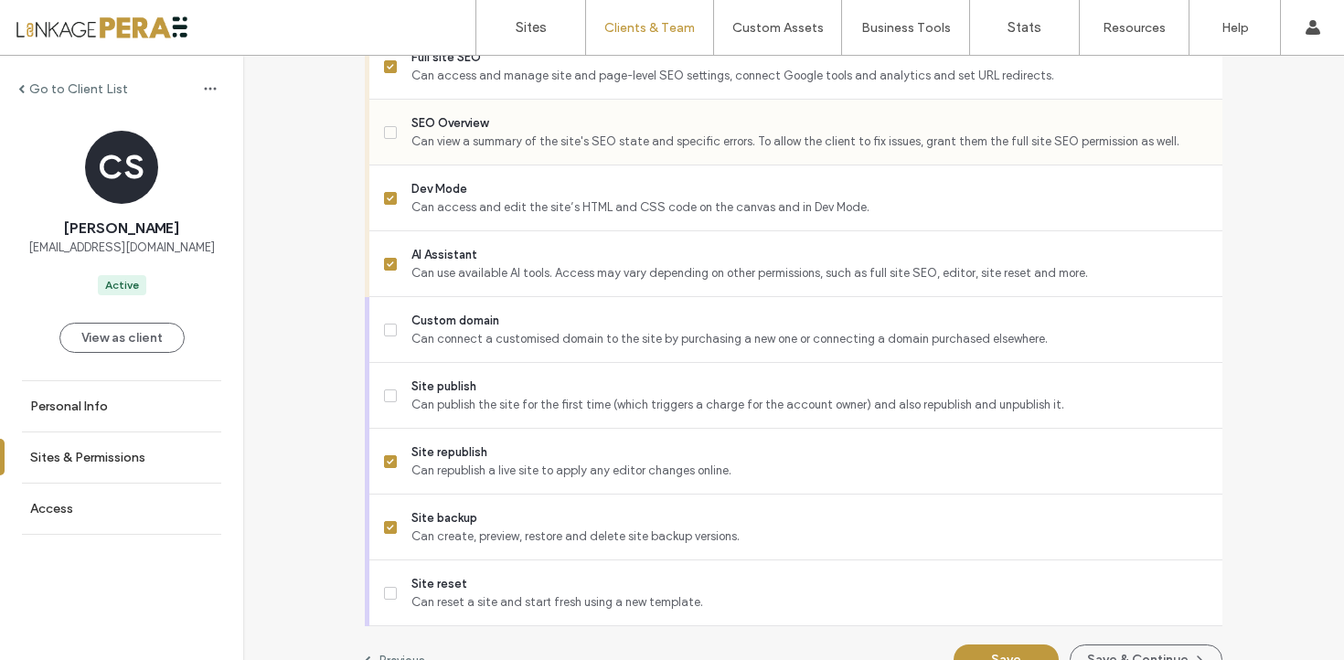
scroll to position [1728, 0]
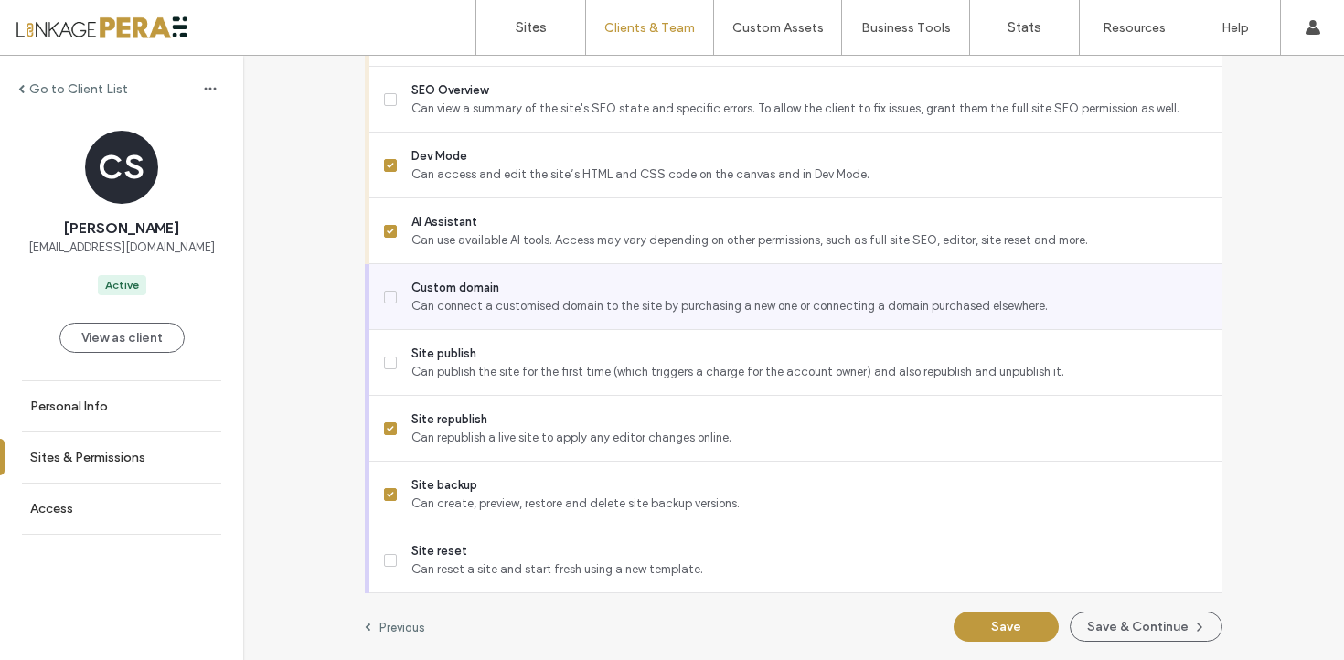
click at [507, 294] on span "Custom domain" at bounding box center [809, 288] width 796 height 18
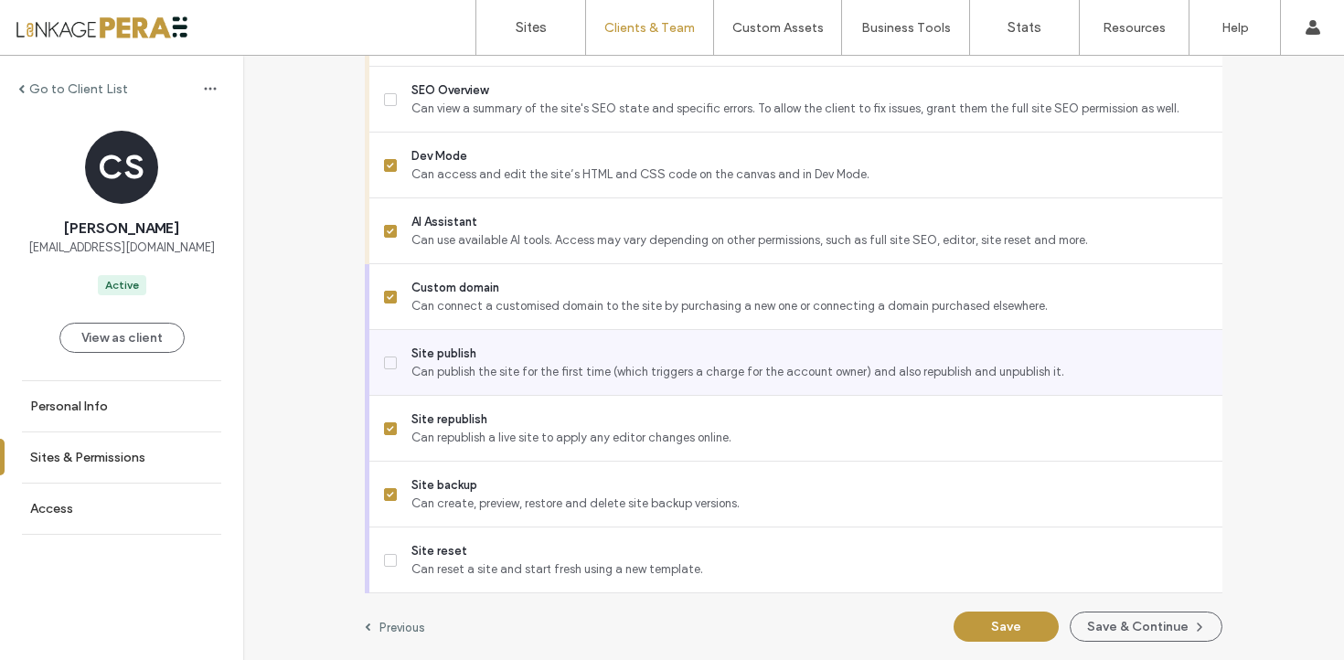
click at [505, 354] on span "Site publish" at bounding box center [809, 354] width 796 height 18
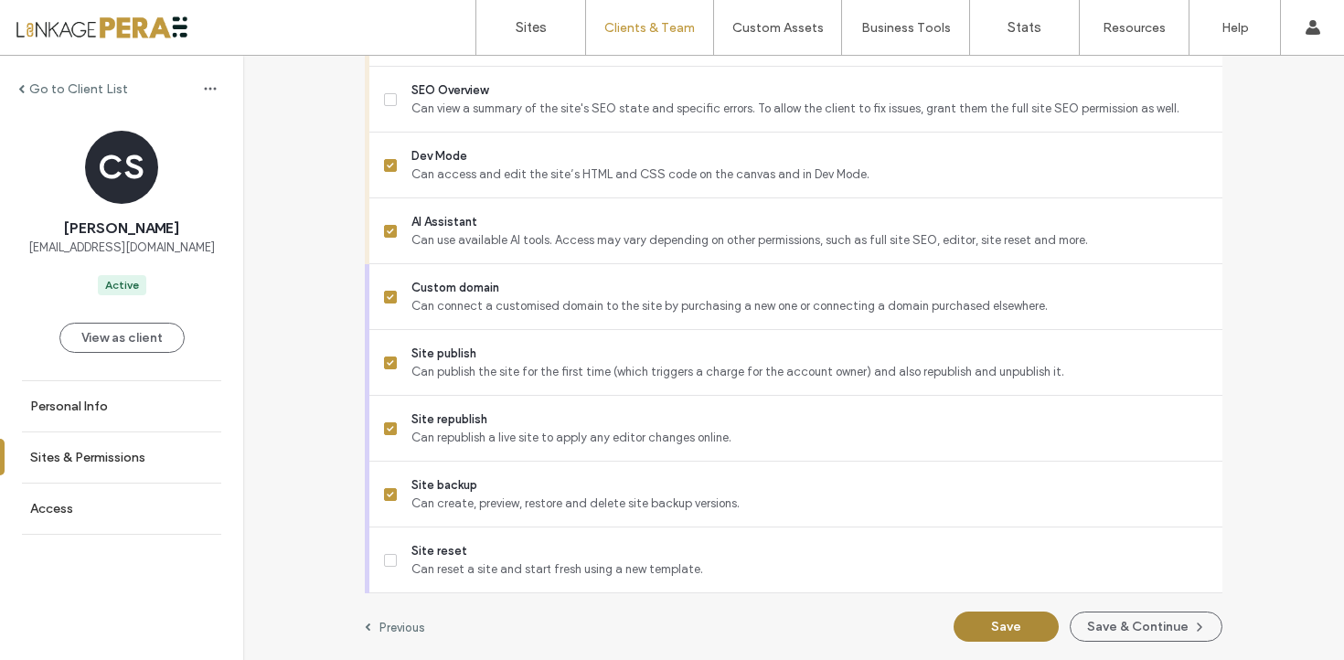
click at [999, 618] on button "Save" at bounding box center [1005, 626] width 105 height 30
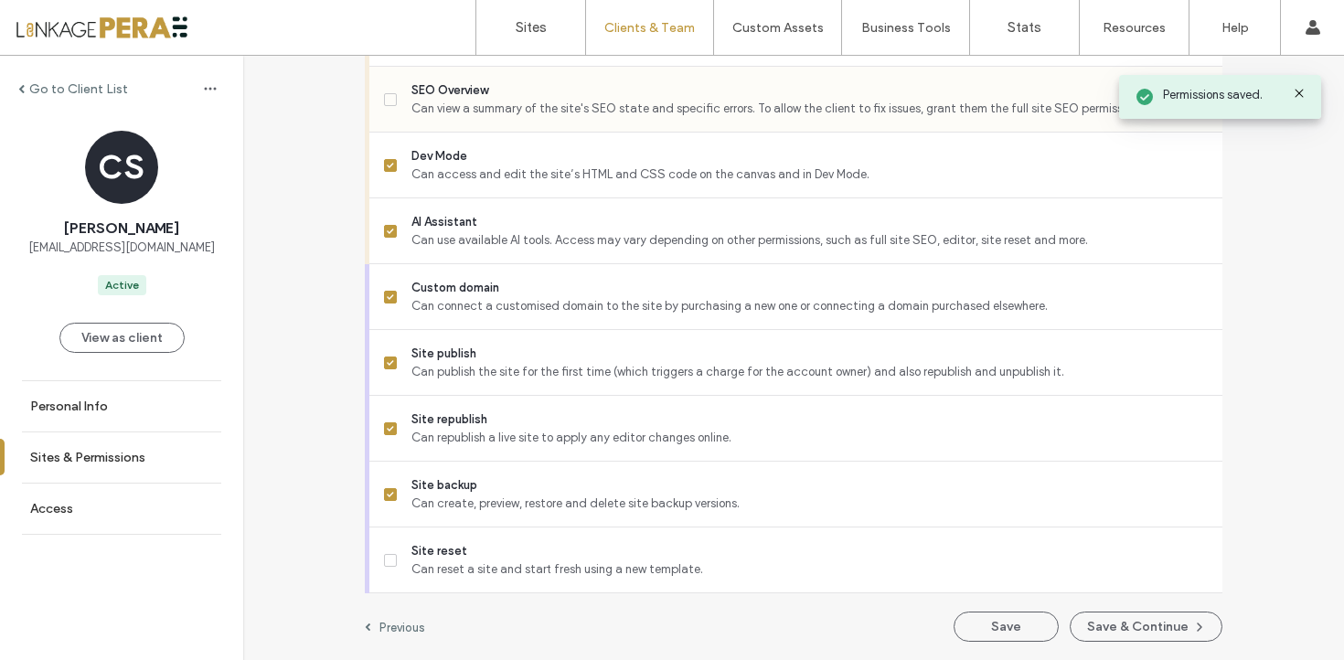
click at [757, 123] on div "SEO Overview Can view a summary of the site's SEO state and specific errors. To…" at bounding box center [803, 99] width 838 height 65
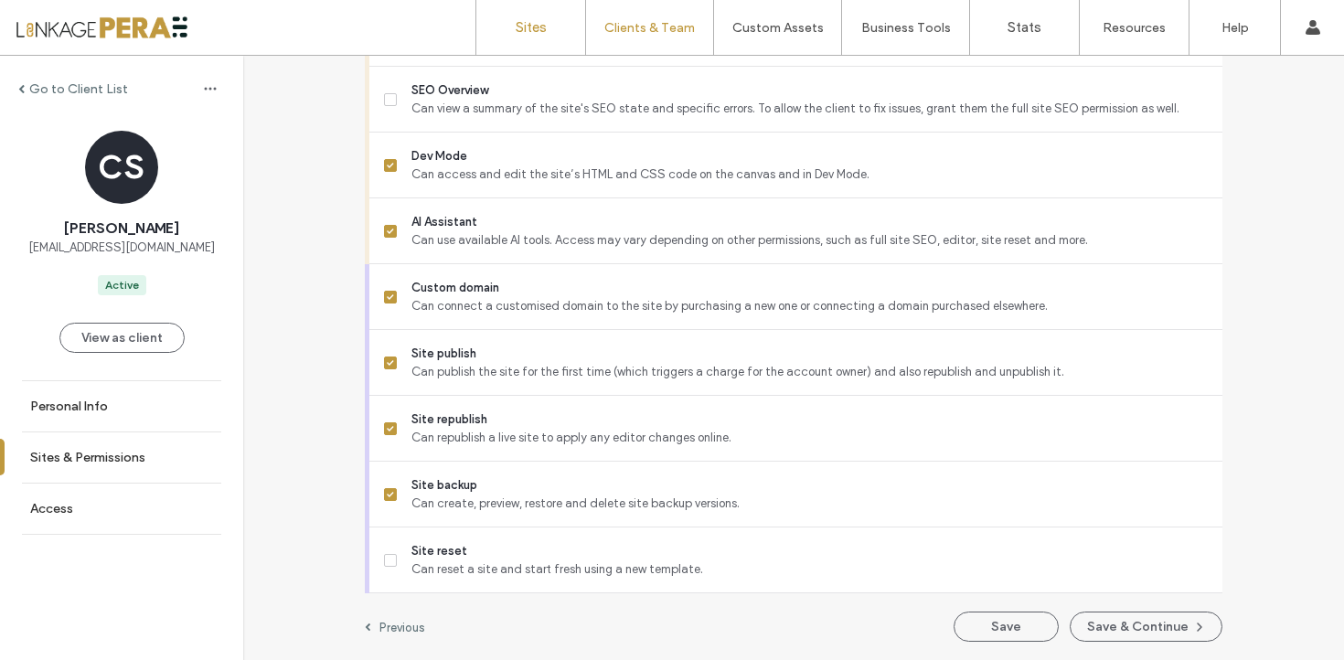
click at [532, 32] on label "Sites" at bounding box center [530, 27] width 31 height 16
